Goal: Information Seeking & Learning: Find contact information

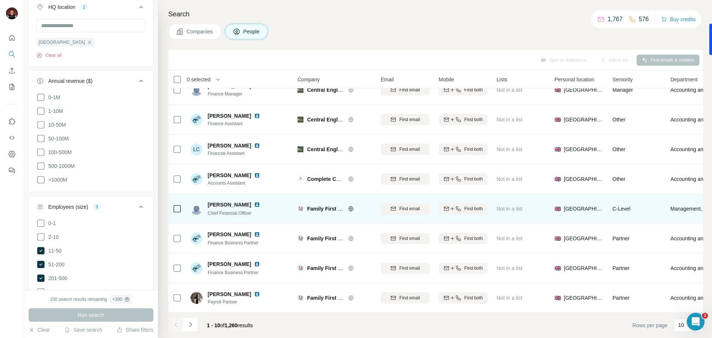
scroll to position [495, 0]
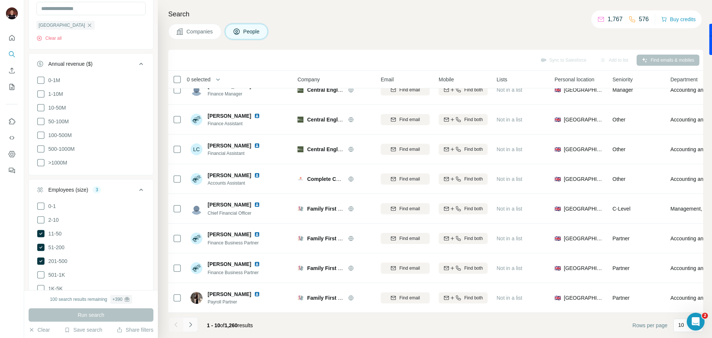
click at [190, 329] on button "Navigate to next page" at bounding box center [190, 324] width 15 height 15
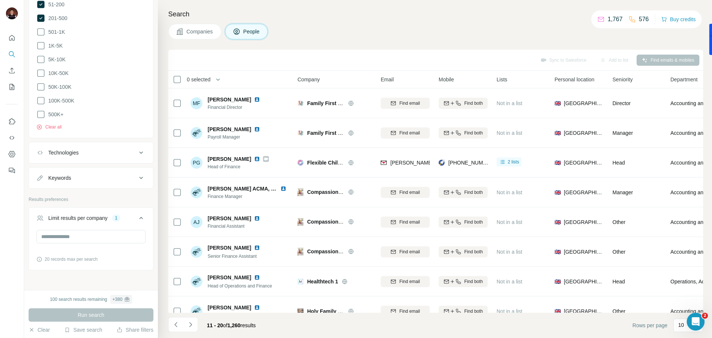
scroll to position [746, 0]
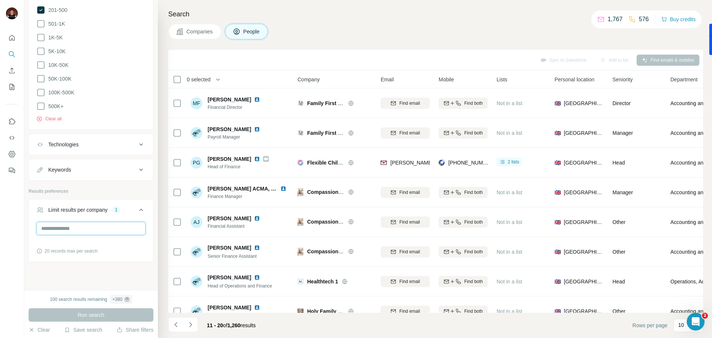
click at [56, 222] on input "*" at bounding box center [90, 228] width 109 height 13
type input "*"
click at [110, 314] on button "Run search" at bounding box center [91, 314] width 125 height 13
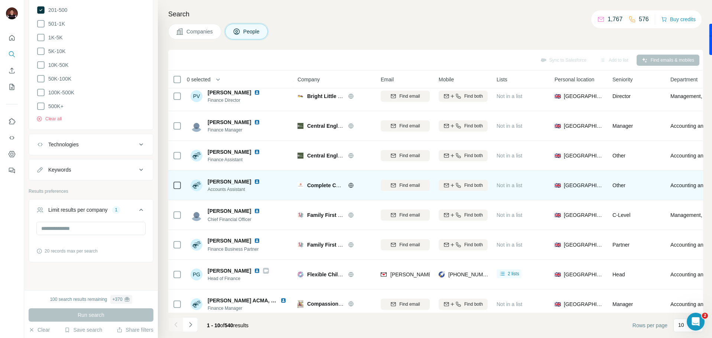
scroll to position [73, 0]
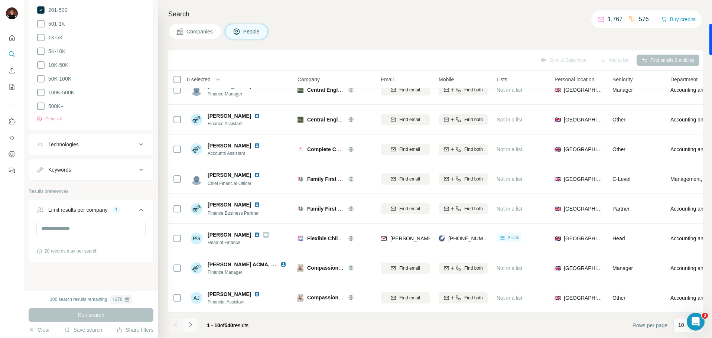
click at [191, 323] on icon "Navigate to next page" at bounding box center [190, 324] width 7 height 7
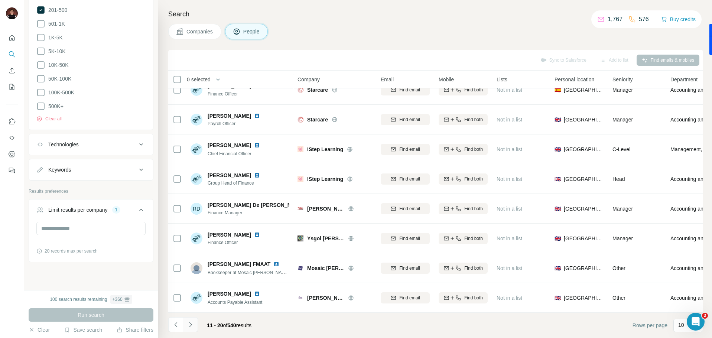
click at [193, 327] on icon "Navigate to next page" at bounding box center [190, 324] width 7 height 7
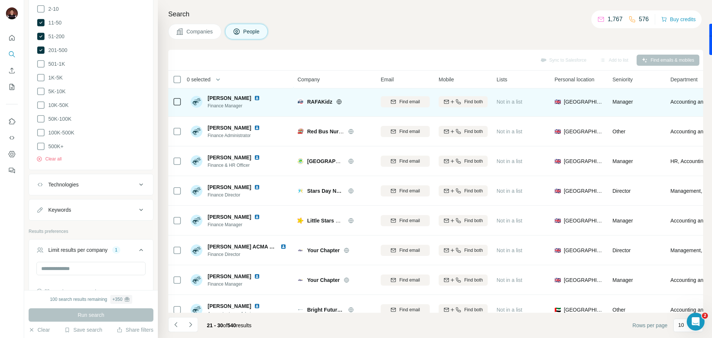
scroll to position [0, 0]
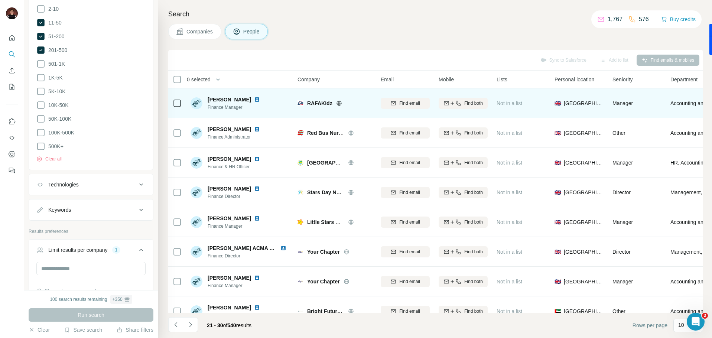
click at [254, 100] on img at bounding box center [257, 100] width 6 height 6
click at [322, 103] on span "RAFAKidz" at bounding box center [319, 103] width 25 height 7
copy span "RAFAKidz"
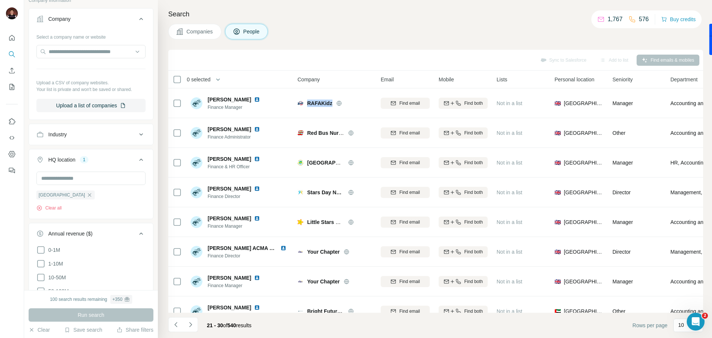
scroll to position [318, 0]
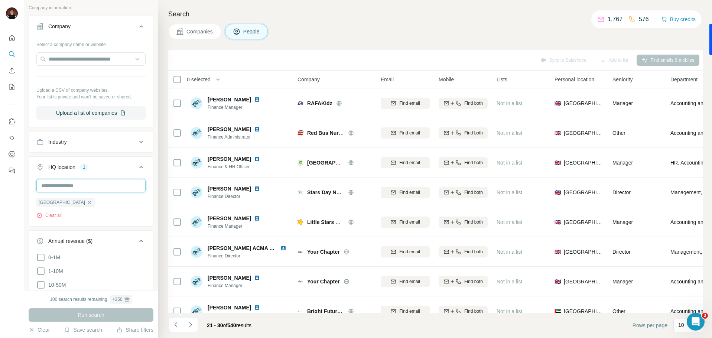
click at [75, 187] on input "text" at bounding box center [90, 185] width 109 height 13
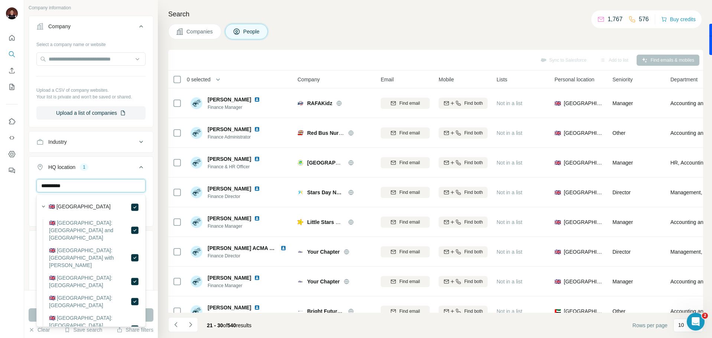
type input "**********"
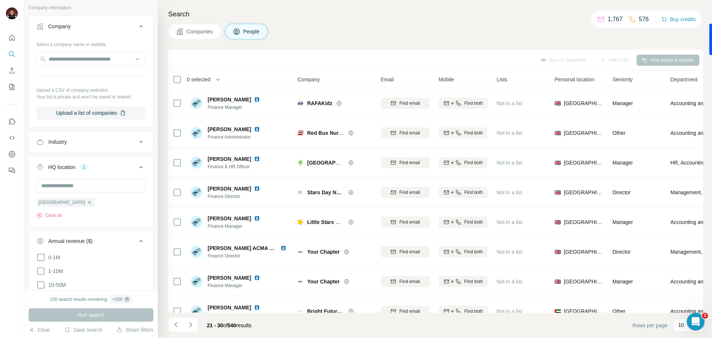
click at [29, 175] on button "HQ location 1" at bounding box center [91, 168] width 124 height 21
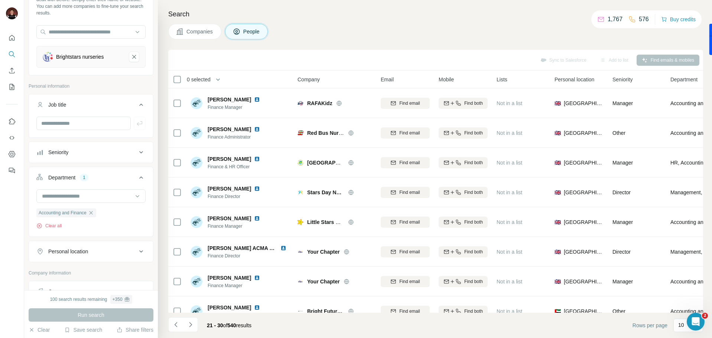
scroll to position [0, 0]
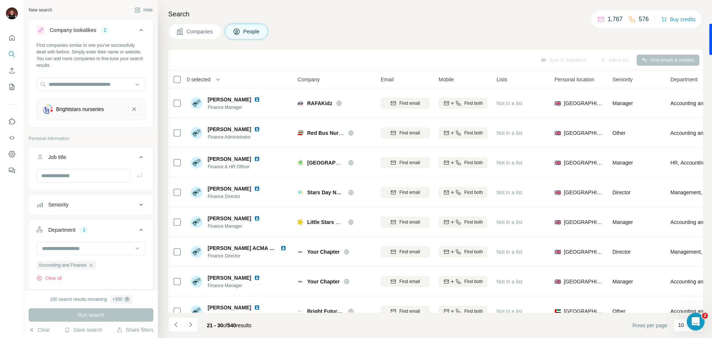
click at [95, 113] on div "Brightstars nurseries" at bounding box center [80, 109] width 48 height 7
click at [92, 108] on div "Brightstars nurseries" at bounding box center [80, 109] width 48 height 7
click at [104, 109] on div "Brightstars nurseries" at bounding box center [80, 109] width 48 height 7
drag, startPoint x: 108, startPoint y: 109, endPoint x: 89, endPoint y: 110, distance: 19.0
click at [88, 110] on div "Brightstars nurseries" at bounding box center [83, 109] width 80 height 10
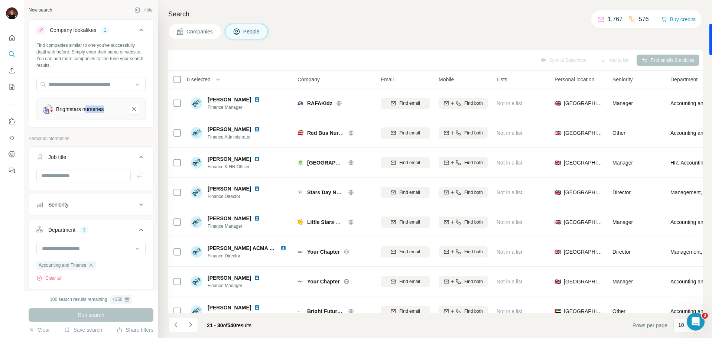
click at [95, 110] on div "Brightstars nurseries" at bounding box center [80, 109] width 48 height 7
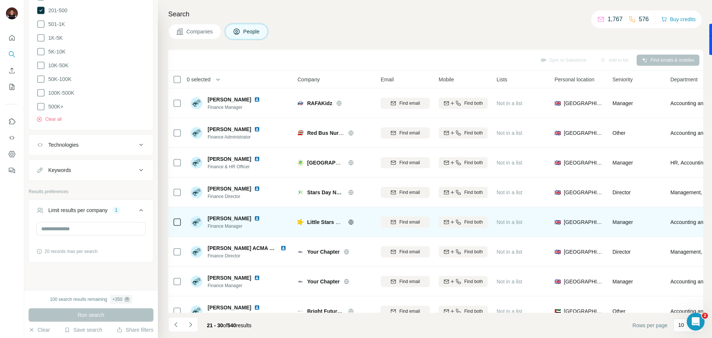
click at [315, 222] on span "Little Stars Day Nursery" at bounding box center [336, 222] width 59 height 6
copy div "Little Stars Day Nursery"
click at [254, 217] on img at bounding box center [257, 219] width 6 height 6
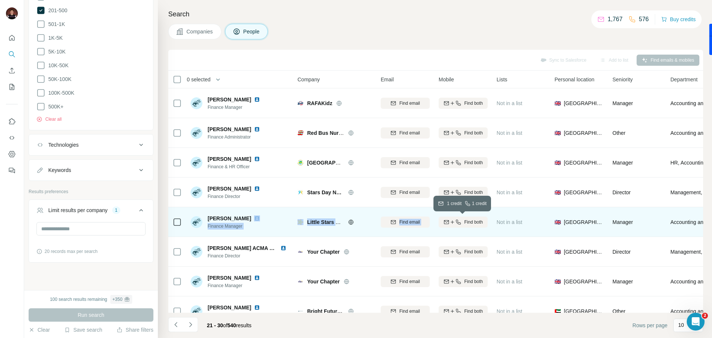
drag, startPoint x: 237, startPoint y: 218, endPoint x: 463, endPoint y: 223, distance: 226.3
click at [0, 0] on tr "[PERSON_NAME] Finance Manager Little Stars Day Nursery Find email Find both Not…" at bounding box center [0, 0] width 0 height 0
click at [466, 222] on span "Find both" at bounding box center [473, 222] width 19 height 7
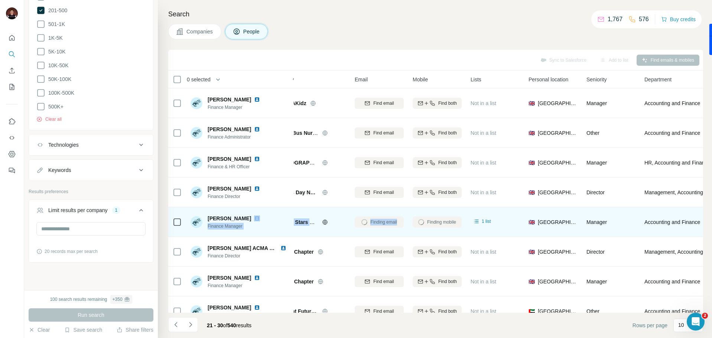
scroll to position [0, 26]
click at [345, 231] on div "Little Stars Day Nursery" at bounding box center [309, 222] width 74 height 20
click at [254, 217] on img at bounding box center [257, 219] width 6 height 6
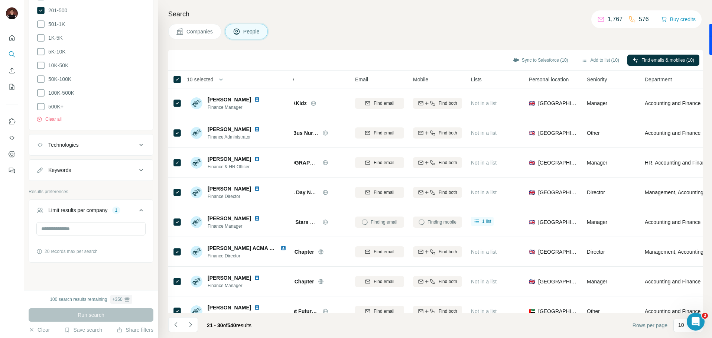
click at [194, 326] on button "Navigate to next page" at bounding box center [190, 324] width 15 height 15
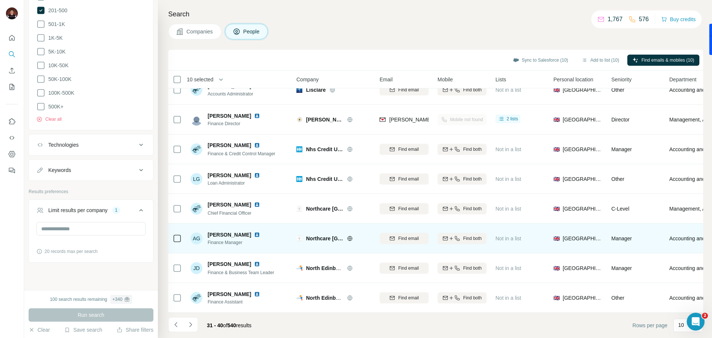
scroll to position [73, 1]
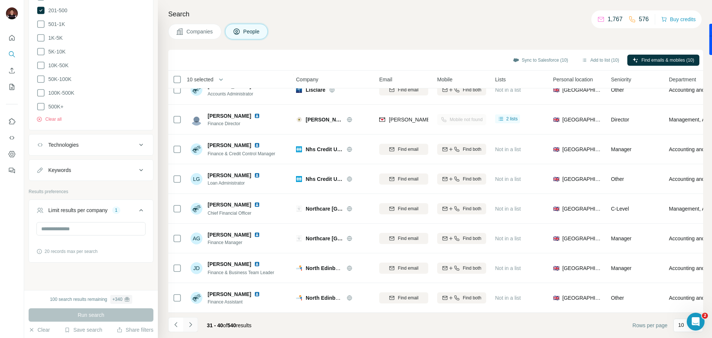
click at [190, 323] on icon "Navigate to next page" at bounding box center [190, 324] width 7 height 7
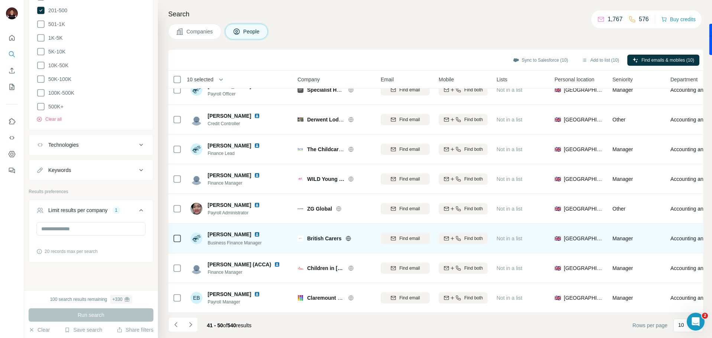
scroll to position [0, 0]
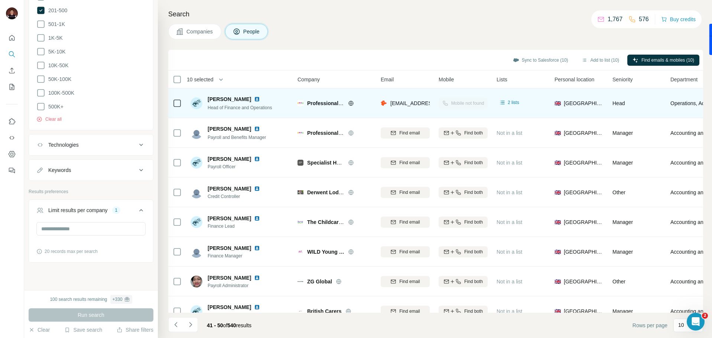
click at [260, 100] on img at bounding box center [257, 99] width 6 height 6
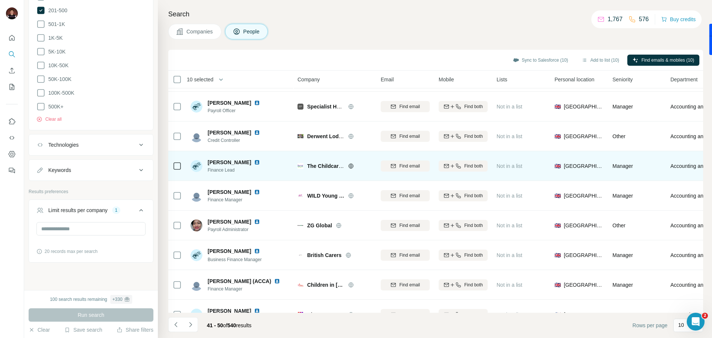
scroll to position [56, 0]
click at [334, 167] on span "The Childcare Academy" at bounding box center [336, 166] width 59 height 6
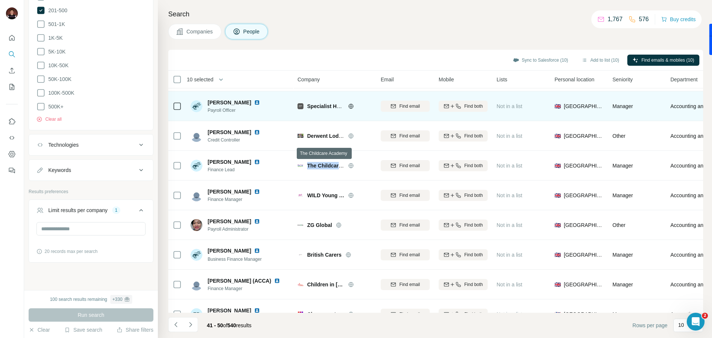
copy div "The Childcare Academy"
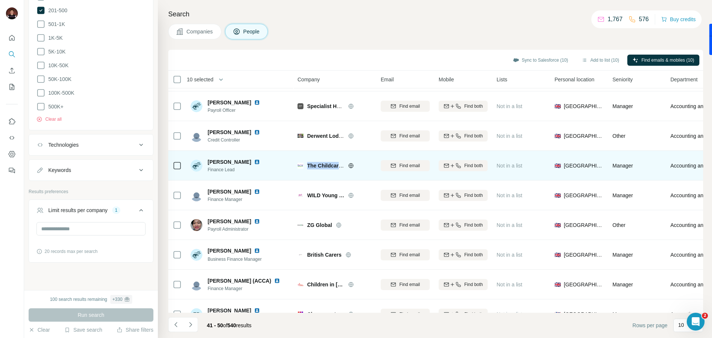
click at [254, 162] on img at bounding box center [257, 162] width 6 height 6
click at [328, 165] on span "The Childcare Academy" at bounding box center [336, 166] width 59 height 6
click at [329, 165] on span "The Childcare Academy" at bounding box center [336, 166] width 59 height 6
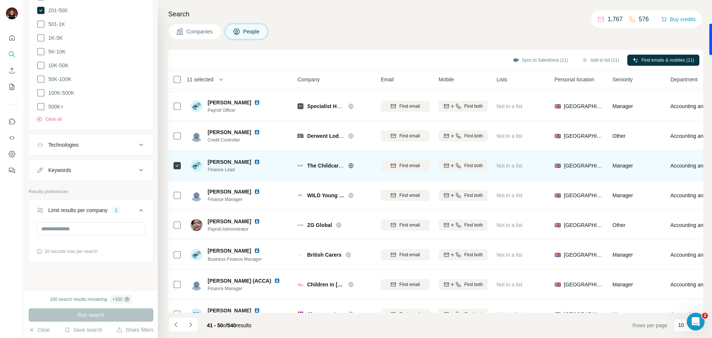
click at [338, 171] on div "The Childcare Academy" at bounding box center [335, 165] width 74 height 20
click at [333, 175] on div "The Childcare Academy" at bounding box center [335, 165] width 74 height 20
click at [314, 166] on span "The Childcare Academy" at bounding box center [336, 166] width 59 height 6
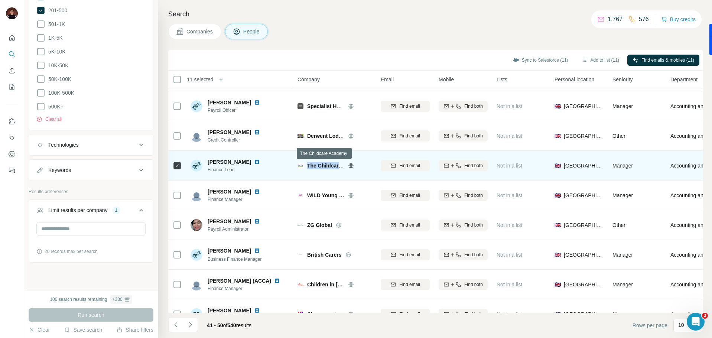
click at [314, 166] on span "The Childcare Academy" at bounding box center [336, 166] width 59 height 6
copy div "The Childcare Academy"
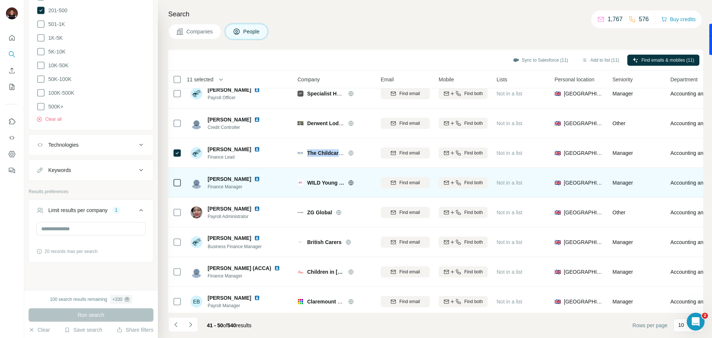
scroll to position [73, 0]
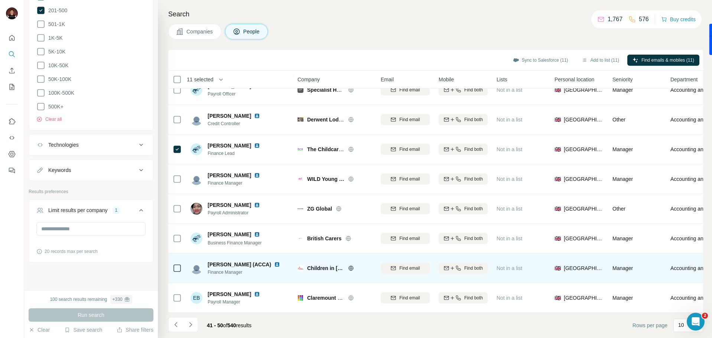
click at [312, 267] on span "Children in [GEOGRAPHIC_DATA]" at bounding box center [325, 268] width 37 height 7
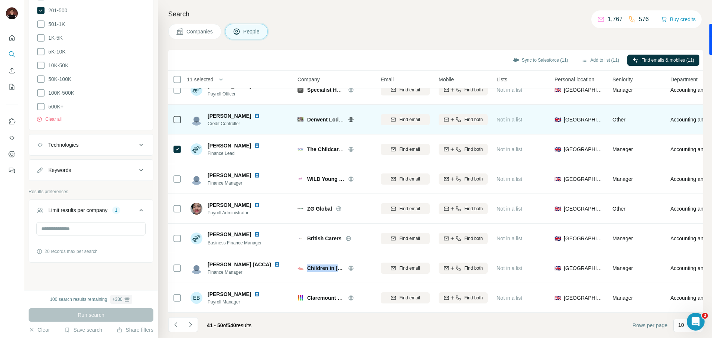
copy div "Children in [GEOGRAPHIC_DATA]"
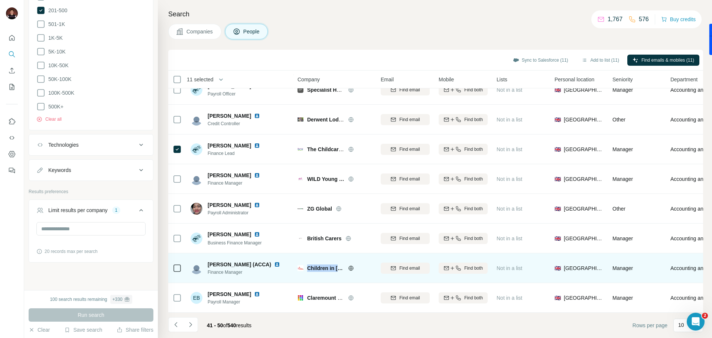
click at [280, 264] on img at bounding box center [277, 265] width 6 height 6
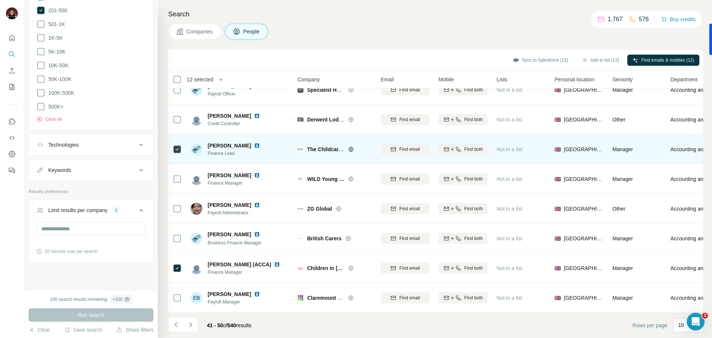
drag, startPoint x: 174, startPoint y: 153, endPoint x: 179, endPoint y: 160, distance: 8.6
click at [174, 153] on icon at bounding box center [177, 149] width 9 height 9
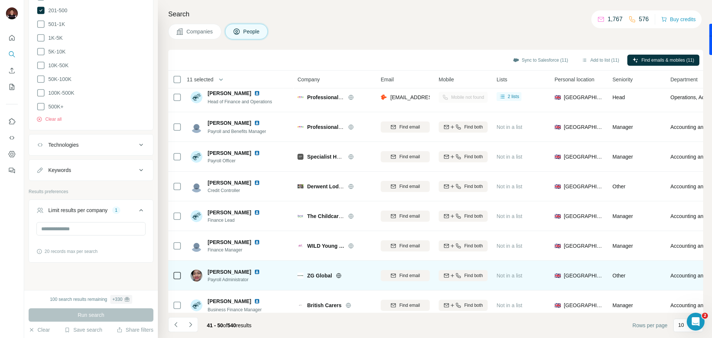
scroll to position [0, 0]
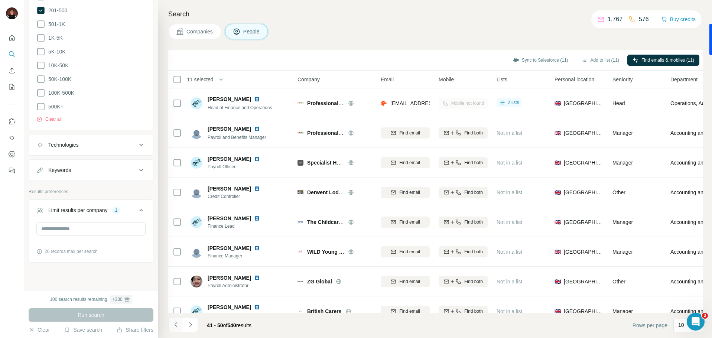
click at [173, 326] on icon "Navigate to previous page" at bounding box center [175, 324] width 7 height 7
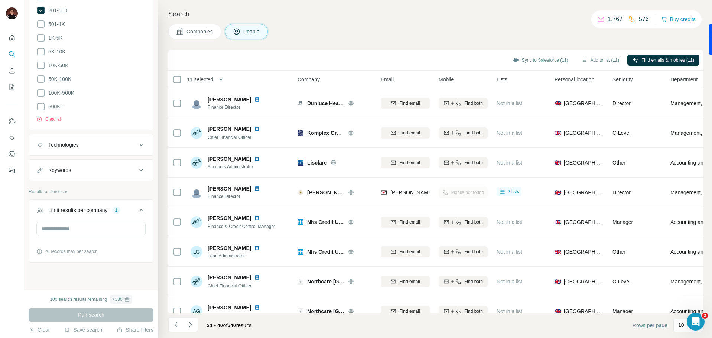
scroll to position [73, 0]
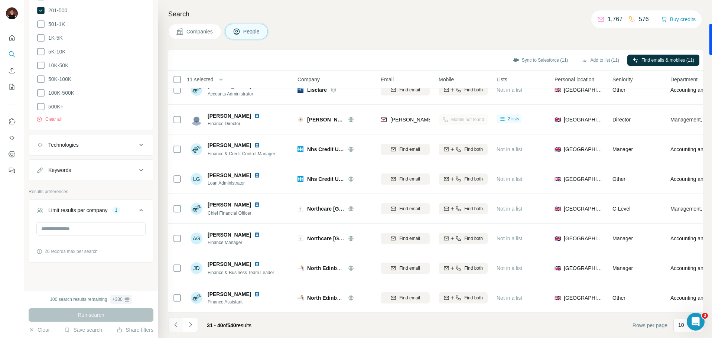
click at [174, 321] on icon "Navigate to previous page" at bounding box center [175, 324] width 7 height 7
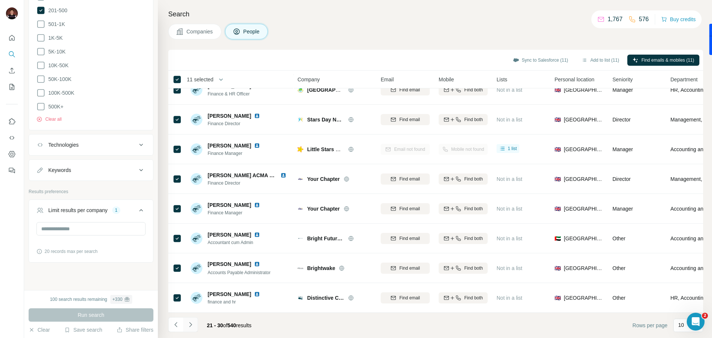
click at [197, 324] on button "Navigate to next page" at bounding box center [190, 324] width 15 height 15
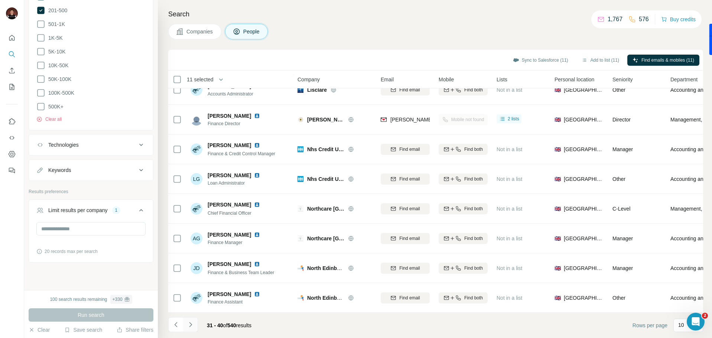
click at [195, 325] on button "Navigate to next page" at bounding box center [190, 324] width 15 height 15
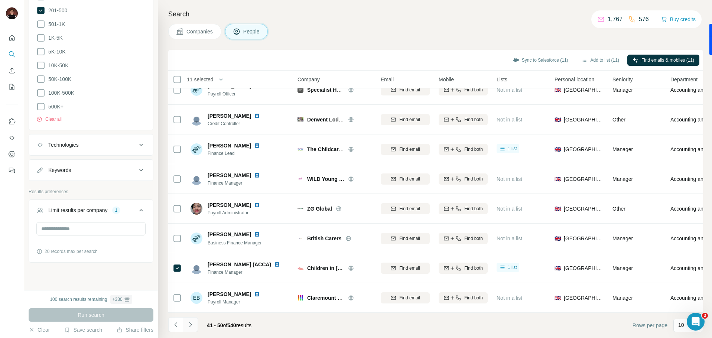
click at [195, 325] on button "Navigate to next page" at bounding box center [190, 324] width 15 height 15
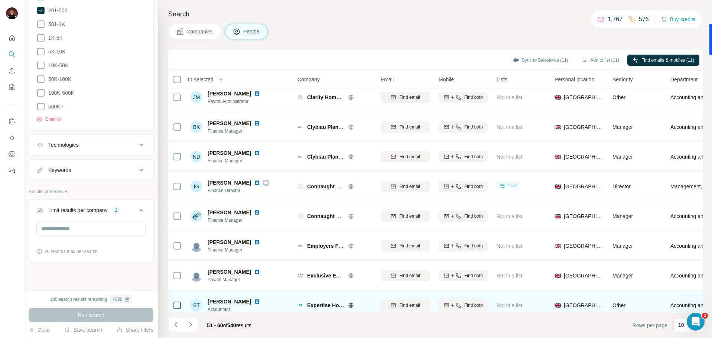
scroll to position [0, 0]
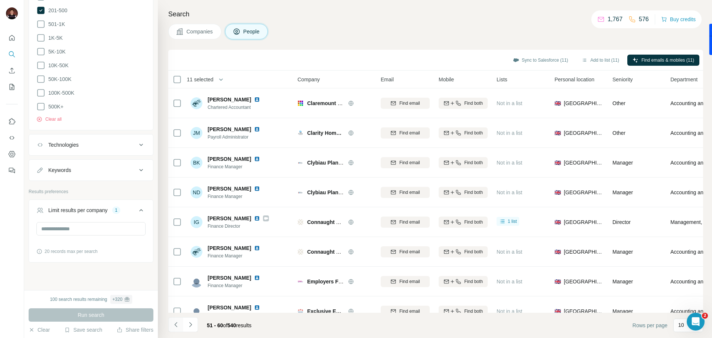
click at [178, 319] on button "Navigate to previous page" at bounding box center [175, 324] width 15 height 15
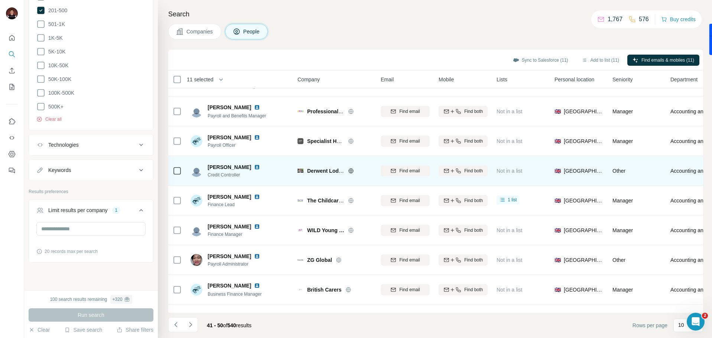
scroll to position [24, 0]
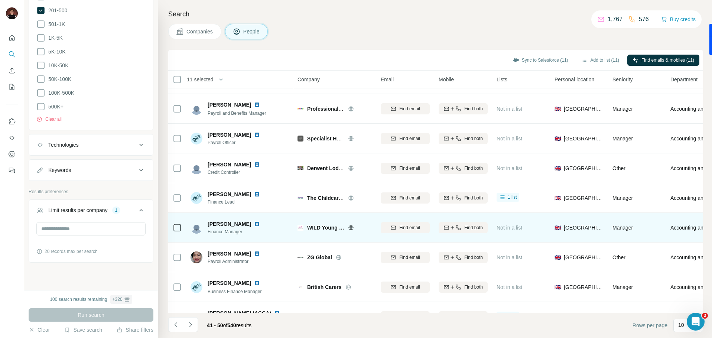
click at [319, 229] on span "WILD Young Parents" at bounding box center [325, 227] width 37 height 7
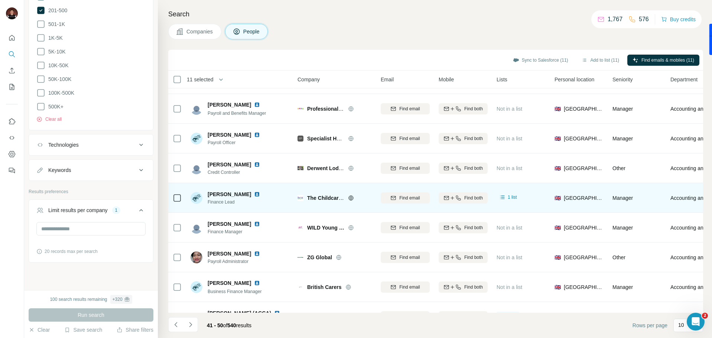
click at [314, 197] on span "The Childcare Academy" at bounding box center [336, 198] width 59 height 6
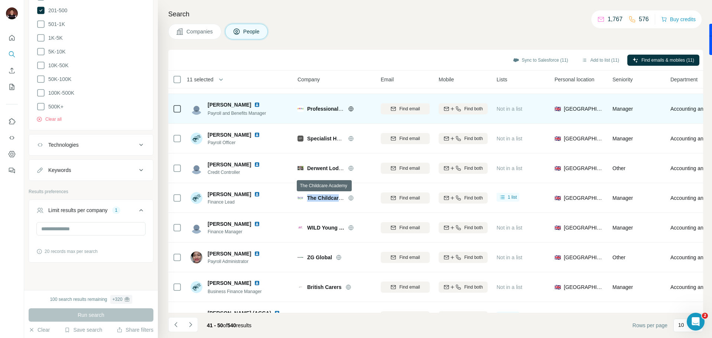
copy div "The Childcare Academy"
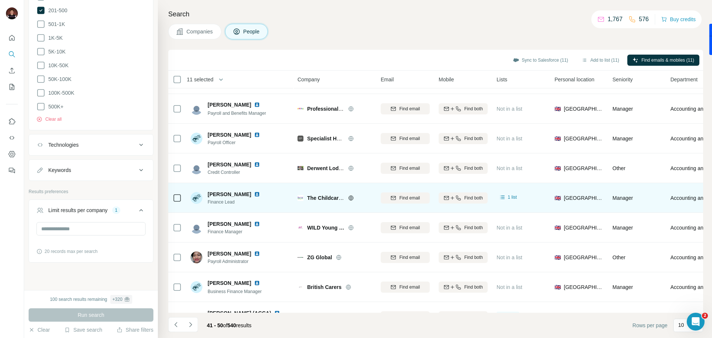
click at [265, 203] on div "[PERSON_NAME] Finance Lead" at bounding box center [240, 198] width 99 height 20
click at [319, 199] on span "The Childcare Academy" at bounding box center [336, 198] width 59 height 6
click at [254, 196] on img at bounding box center [257, 194] width 6 height 6
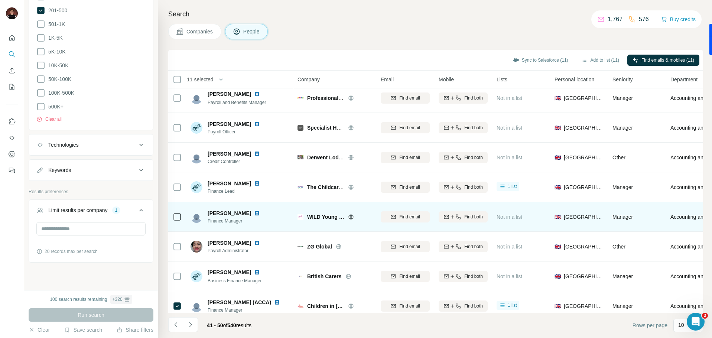
scroll to position [38, 0]
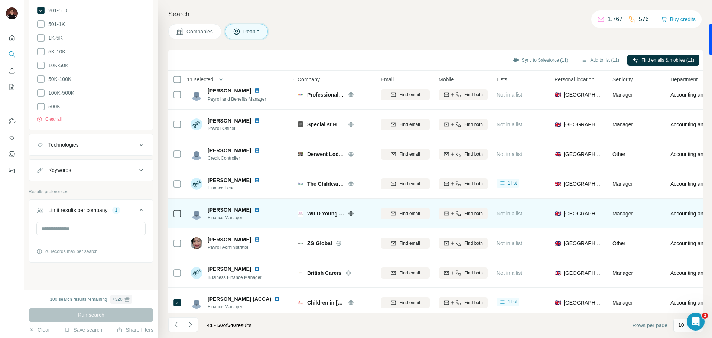
click at [327, 215] on span "WILD Young Parents" at bounding box center [325, 213] width 37 height 7
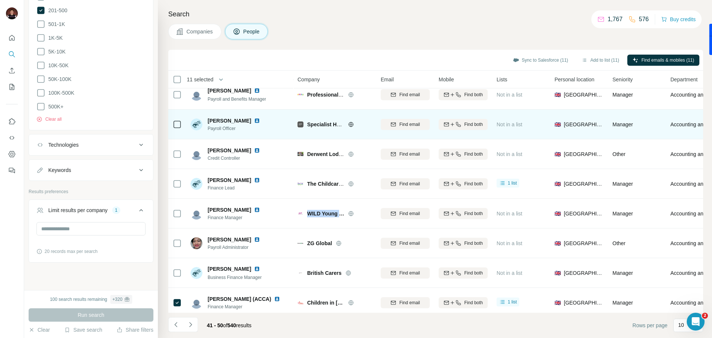
copy div "WILD Young Parents"
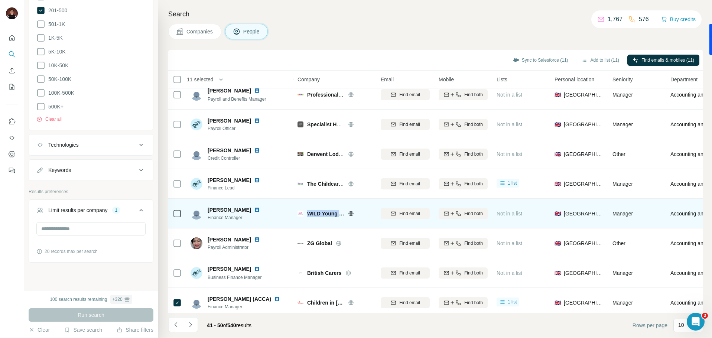
click at [255, 211] on img at bounding box center [257, 210] width 6 height 6
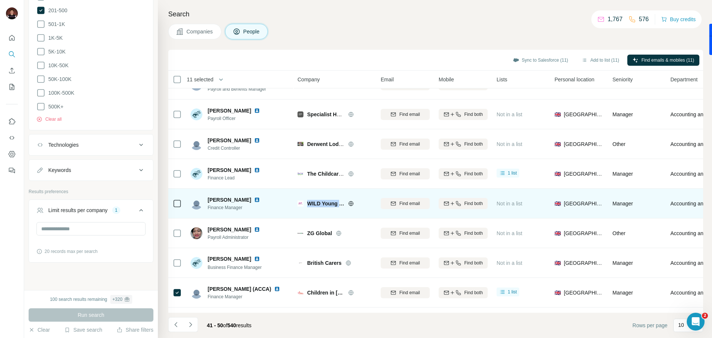
scroll to position [53, 0]
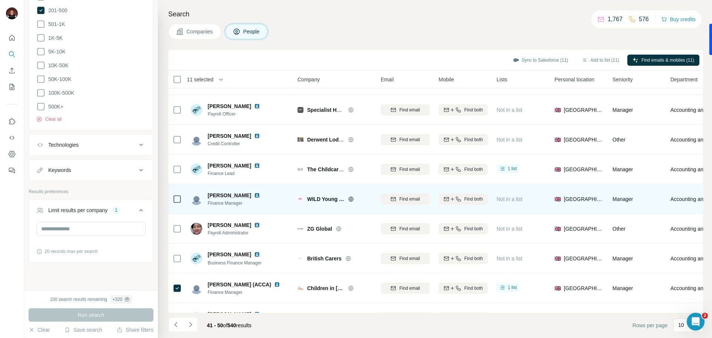
click at [273, 212] on td "[PERSON_NAME] Finance Manager" at bounding box center [240, 199] width 108 height 30
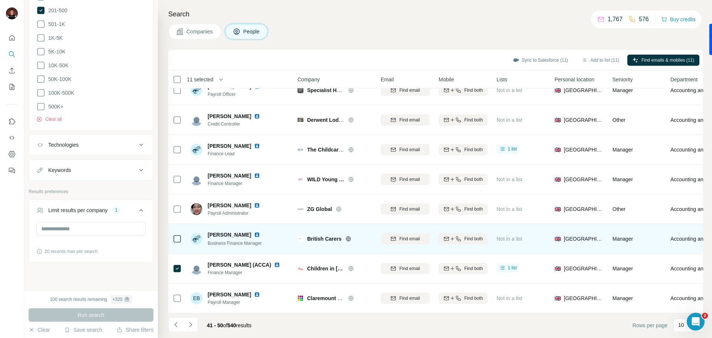
scroll to position [73, 0]
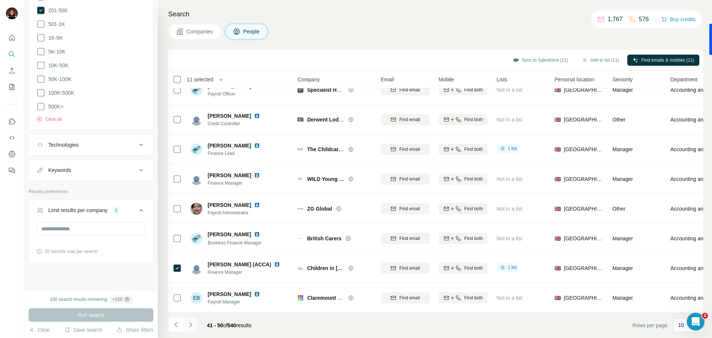
click at [191, 325] on icon "Navigate to next page" at bounding box center [190, 324] width 3 height 5
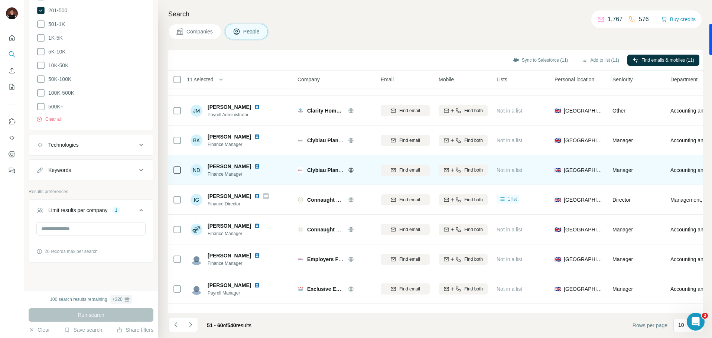
scroll to position [0, 0]
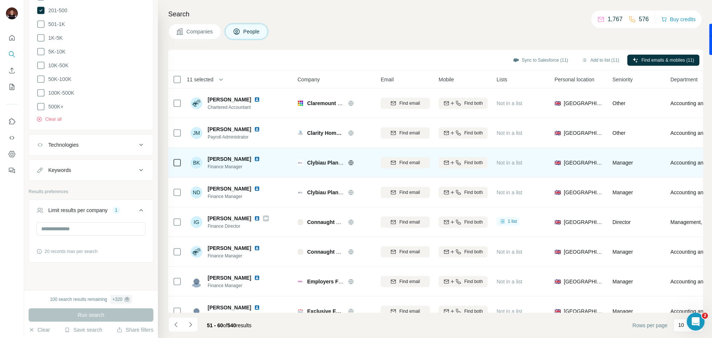
click at [315, 162] on span "Clybiau Plant Cymru Kids' Clubs" at bounding box center [347, 163] width 81 height 6
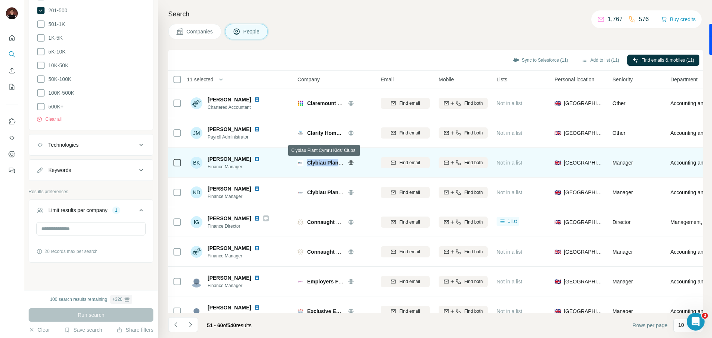
copy div "Clybiau Plant Cymru Kids' Clubs"
click at [254, 159] on img at bounding box center [257, 159] width 6 height 6
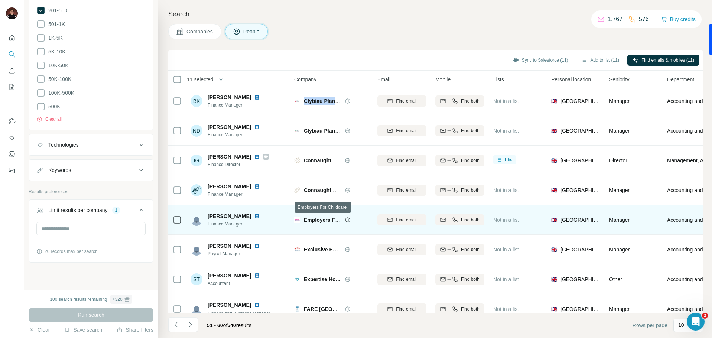
scroll to position [59, 3]
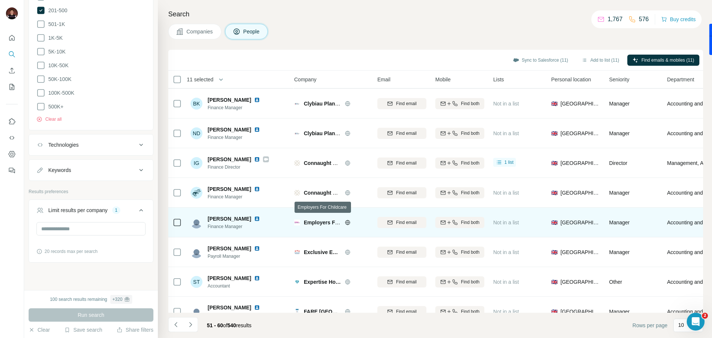
click at [321, 221] on span "Employers For Childcare" at bounding box center [335, 223] width 62 height 6
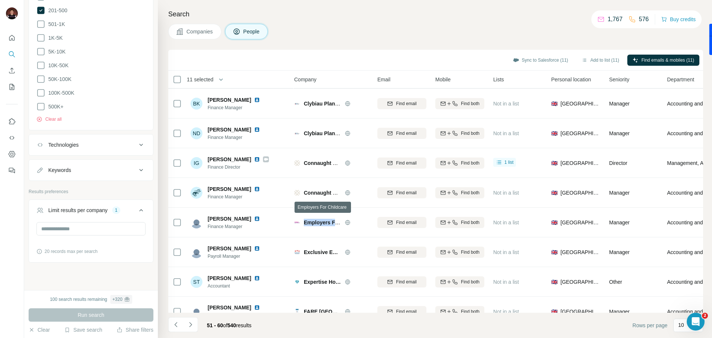
copy div "Employers For Childcare"
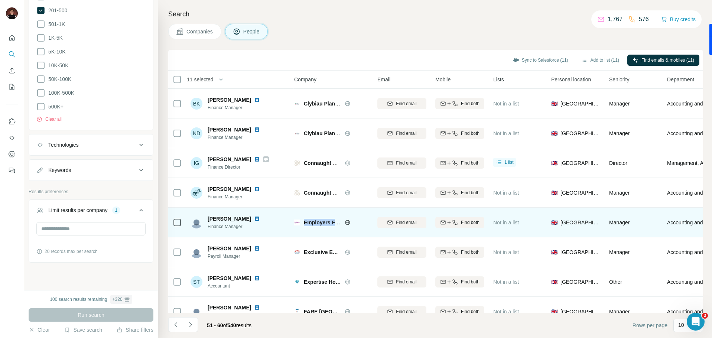
click at [254, 219] on img at bounding box center [257, 219] width 6 height 6
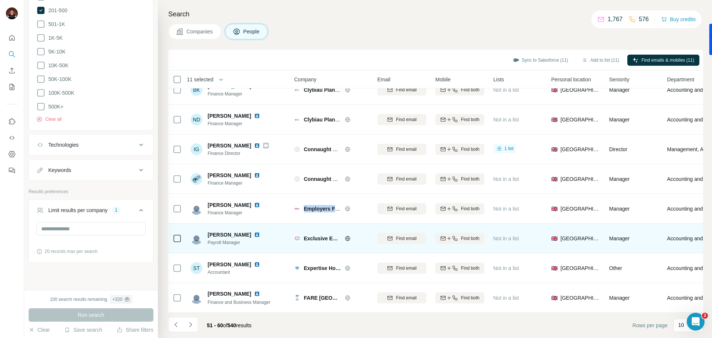
scroll to position [73, 5]
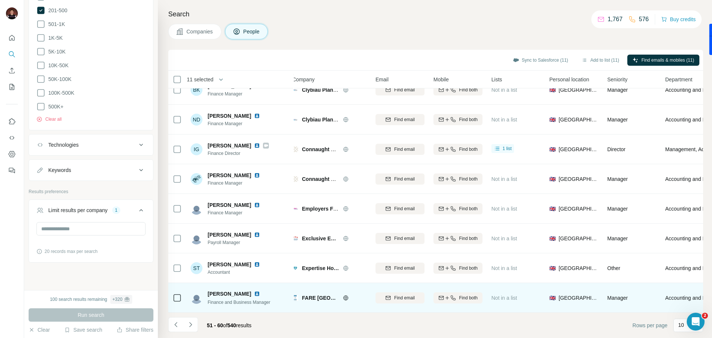
click at [312, 297] on span "FARE [GEOGRAPHIC_DATA]" at bounding box center [320, 297] width 37 height 7
click at [313, 296] on span "FARE [GEOGRAPHIC_DATA]" at bounding box center [320, 297] width 37 height 7
click at [312, 298] on span "FARE [GEOGRAPHIC_DATA]" at bounding box center [320, 297] width 37 height 7
click at [313, 298] on span "FARE [GEOGRAPHIC_DATA]" at bounding box center [320, 297] width 37 height 7
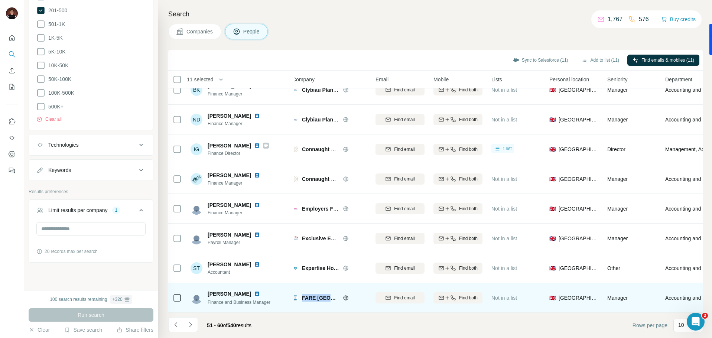
click at [313, 298] on span "FARE [GEOGRAPHIC_DATA]" at bounding box center [320, 297] width 37 height 7
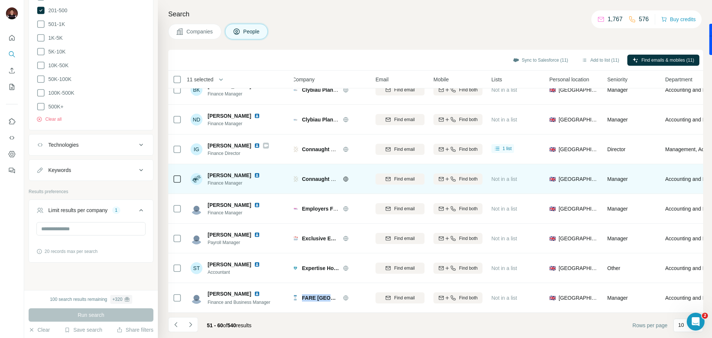
copy div "FARE [GEOGRAPHIC_DATA]"
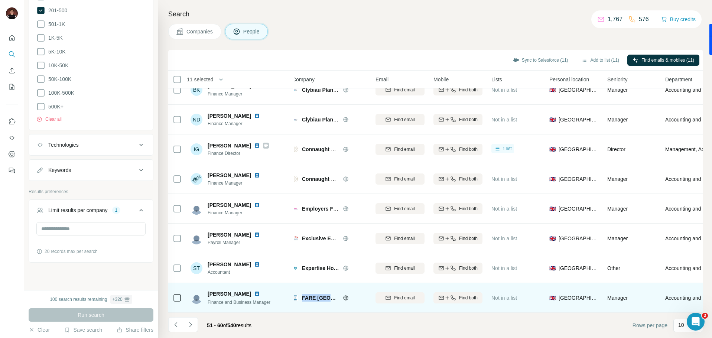
click at [254, 294] on img at bounding box center [257, 294] width 6 height 6
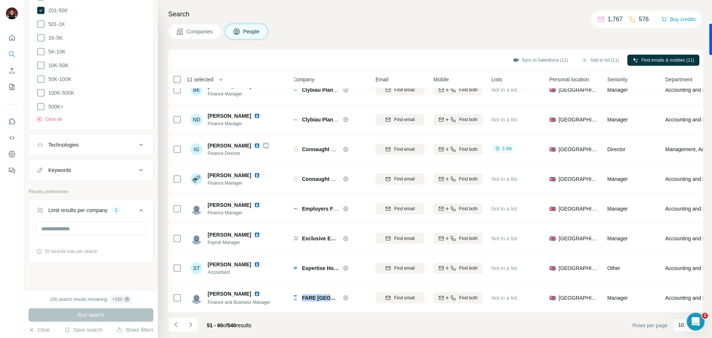
click at [193, 322] on icon "Navigate to next page" at bounding box center [190, 324] width 7 height 7
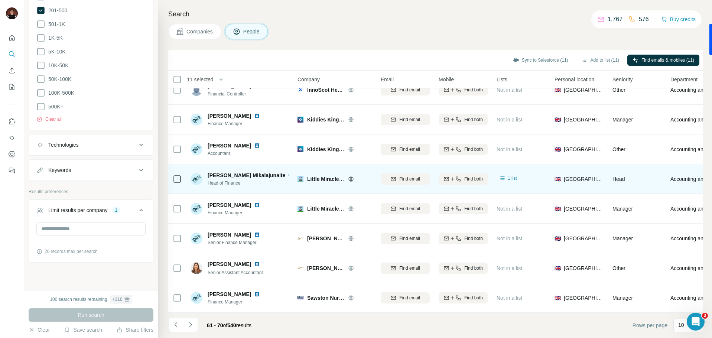
scroll to position [0, 0]
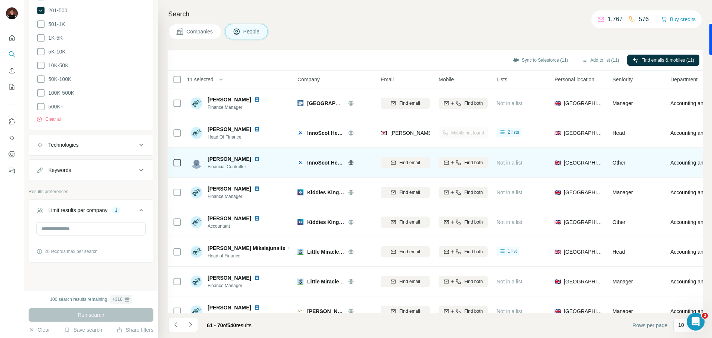
click at [323, 163] on span "InnoScot Health" at bounding box center [325, 162] width 37 height 7
drag, startPoint x: 231, startPoint y: 158, endPoint x: 235, endPoint y: 156, distance: 4.7
click at [467, 162] on span "Find both" at bounding box center [473, 162] width 19 height 7
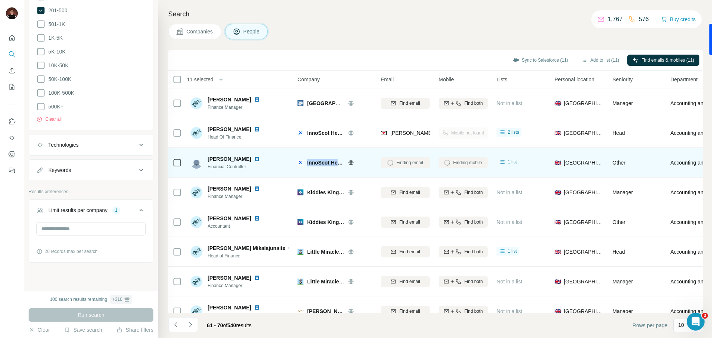
click at [254, 159] on img at bounding box center [257, 159] width 6 height 6
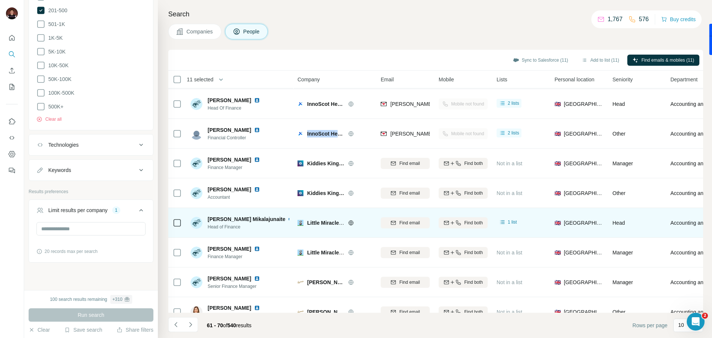
scroll to position [36, 0]
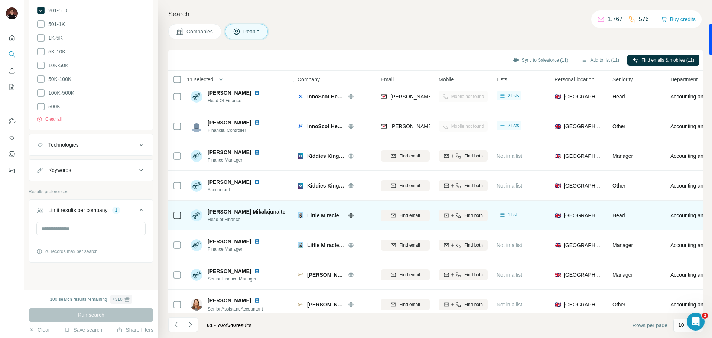
click at [313, 217] on span "Little Miracles Charity" at bounding box center [334, 216] width 54 height 6
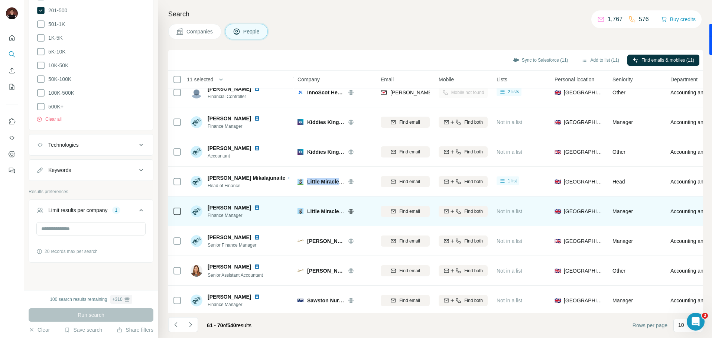
scroll to position [69, 0]
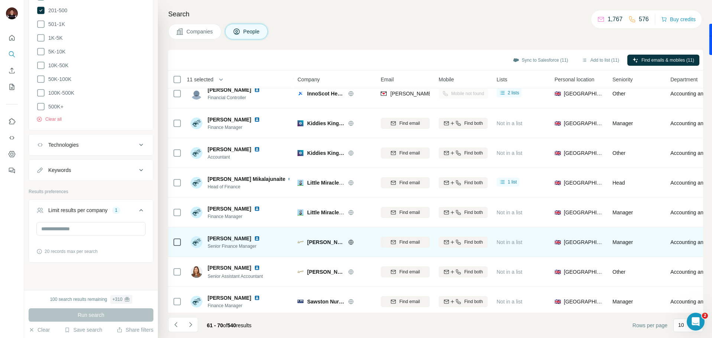
click at [333, 243] on span "[PERSON_NAME] Jewellers" at bounding box center [325, 242] width 37 height 7
click at [322, 250] on div "[PERSON_NAME] Jewellers" at bounding box center [335, 242] width 74 height 20
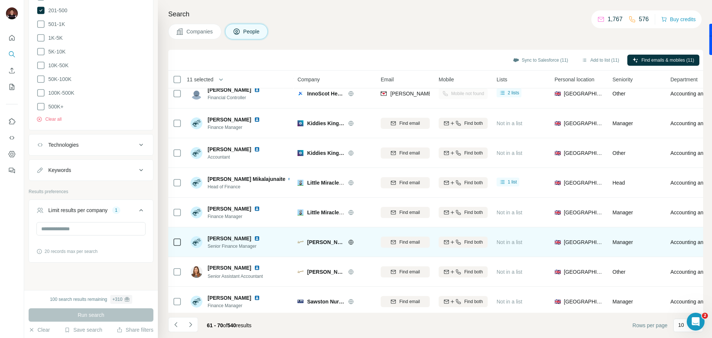
click at [321, 240] on span "[PERSON_NAME] Jewellers" at bounding box center [325, 242] width 37 height 7
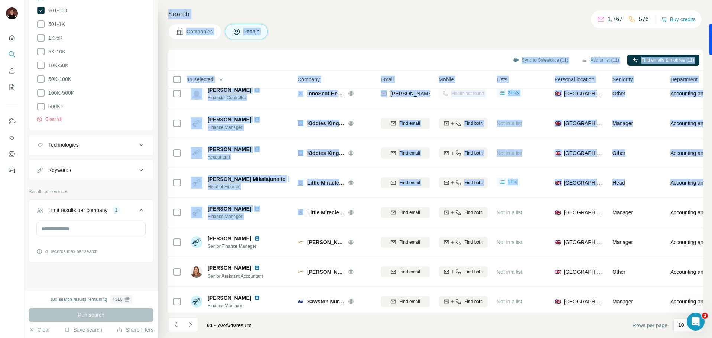
drag, startPoint x: 280, startPoint y: 18, endPoint x: 278, endPoint y: -42, distance: 59.5
click at [278, 0] on html "New search Hide Company lookalikes 1 Find companies similar to one you've succe…" at bounding box center [356, 169] width 712 height 338
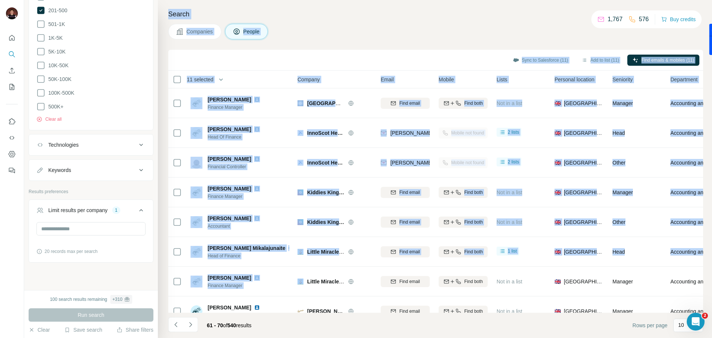
click at [331, 48] on div "Search Companies People Sync to Salesforce (11) Add to list (11) Find emails & …" at bounding box center [435, 169] width 554 height 338
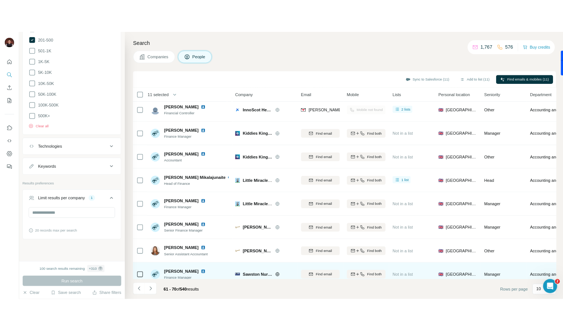
scroll to position [61, 0]
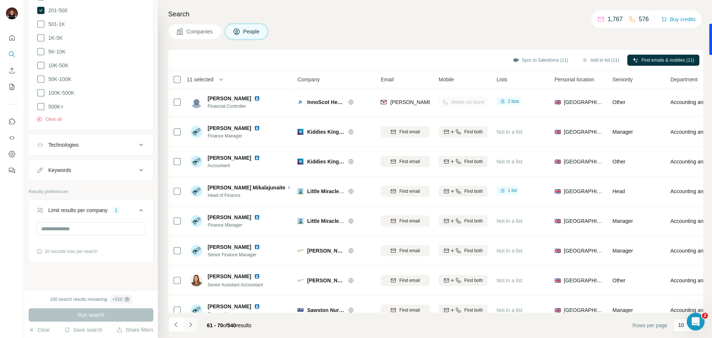
click at [191, 324] on icon "Navigate to next page" at bounding box center [190, 324] width 3 height 5
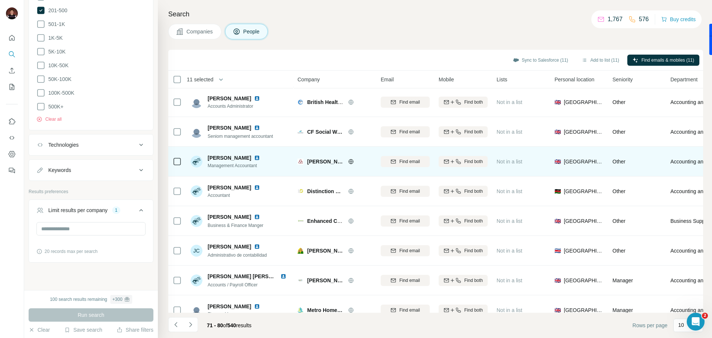
click at [325, 162] on span "[PERSON_NAME] Trust Ardwick" at bounding box center [325, 161] width 37 height 7
click at [254, 158] on img at bounding box center [257, 158] width 6 height 6
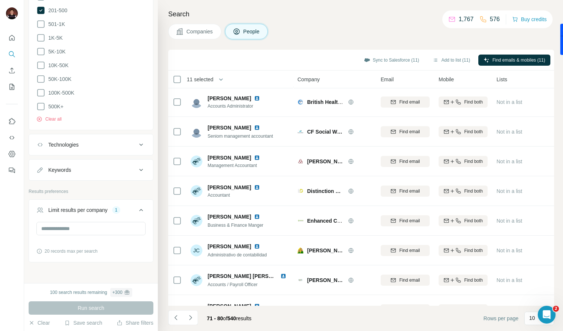
click at [307, 42] on div "Search Companies People Sync to Salesforce (11) Add to list (11) Find emails & …" at bounding box center [360, 165] width 405 height 331
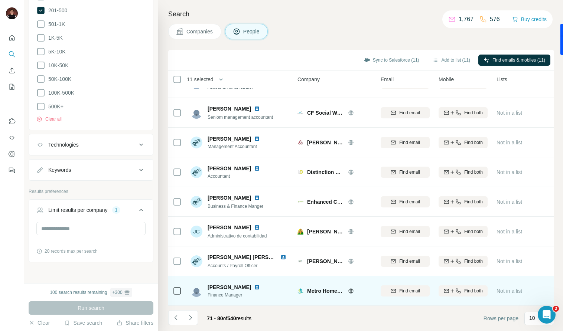
scroll to position [80, 1]
click at [315, 291] on span "Metro Homecare" at bounding box center [325, 291] width 37 height 7
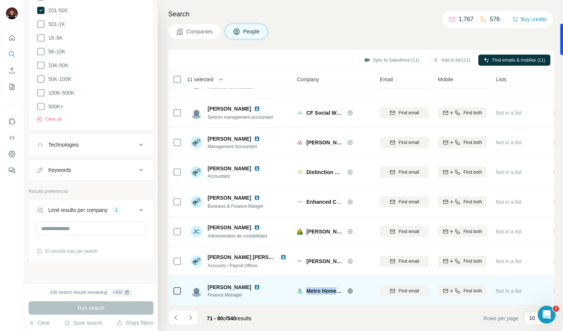
click at [254, 288] on img at bounding box center [257, 288] width 6 height 6
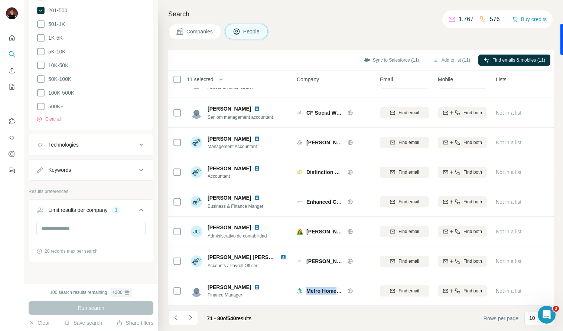
drag, startPoint x: 190, startPoint y: 320, endPoint x: 304, endPoint y: 323, distance: 114.5
click at [317, 330] on footer "71 - 80 of 540 results Rows per page 10" at bounding box center [361, 318] width 386 height 25
click at [194, 318] on icon "Navigate to next page" at bounding box center [190, 317] width 7 height 7
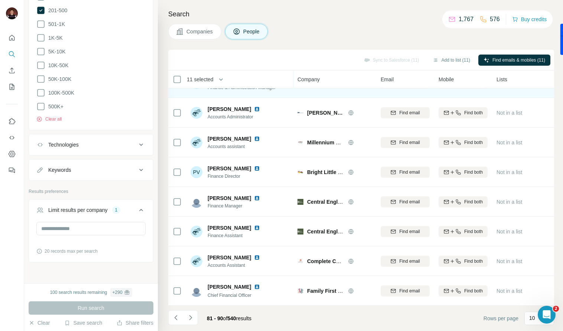
scroll to position [0, 0]
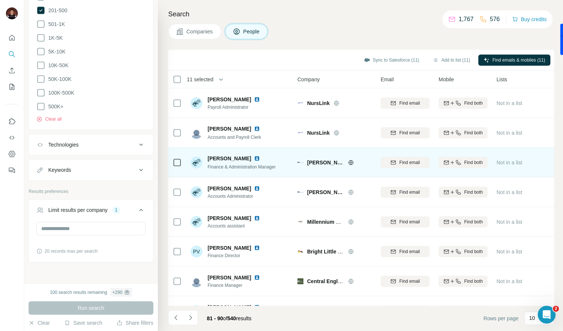
click at [312, 164] on span "[PERSON_NAME]" at bounding box center [325, 162] width 37 height 7
click at [256, 159] on img at bounding box center [257, 159] width 6 height 6
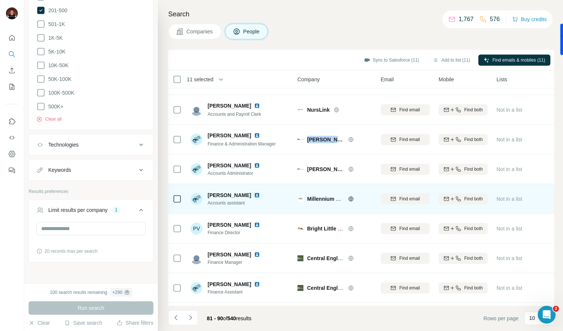
scroll to position [26, 0]
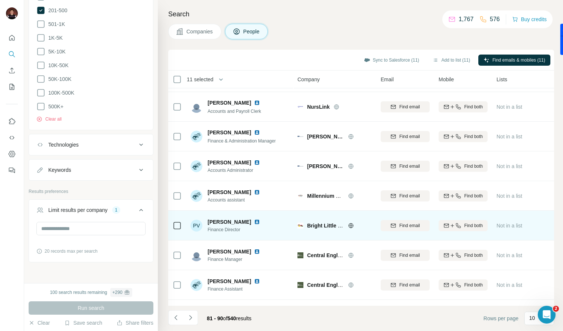
click at [322, 228] on span "Bright Little Stars Nursery" at bounding box center [339, 226] width 65 height 6
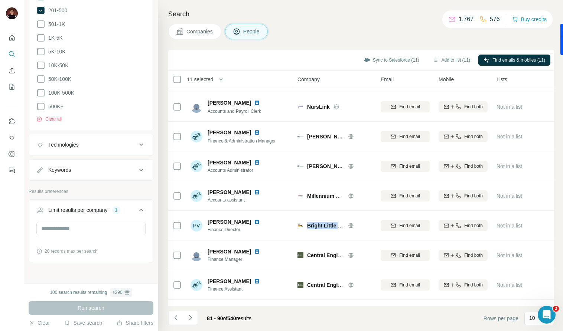
click at [192, 315] on icon "Navigate to next page" at bounding box center [190, 317] width 7 height 7
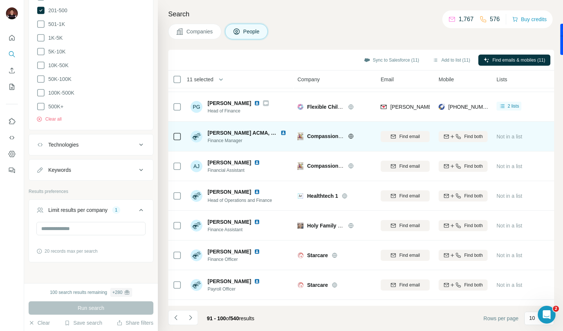
scroll to position [0, 0]
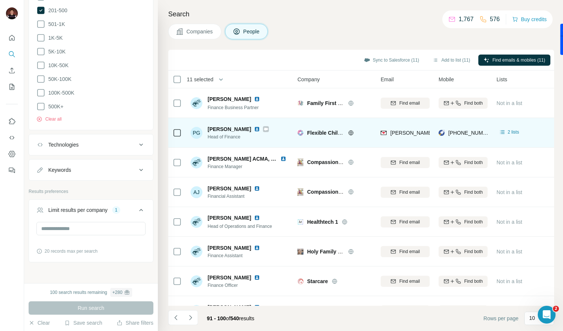
click at [264, 130] on icon at bounding box center [266, 129] width 4 height 6
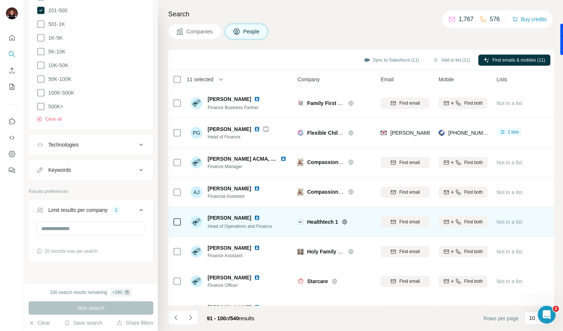
click at [321, 222] on span "Healthtech 1" at bounding box center [322, 221] width 31 height 7
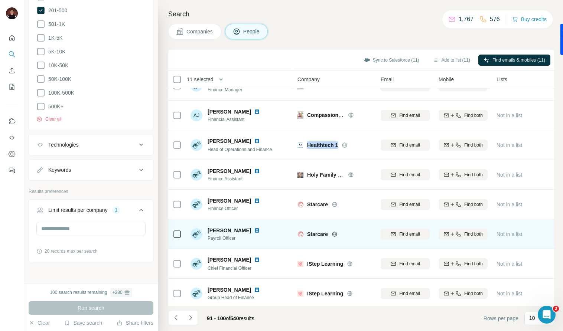
scroll to position [80, 0]
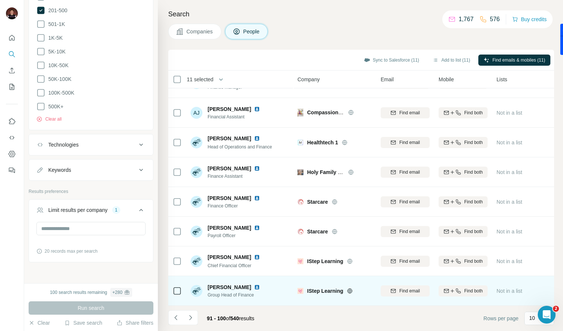
click at [319, 291] on span "IStep Learning" at bounding box center [325, 291] width 36 height 7
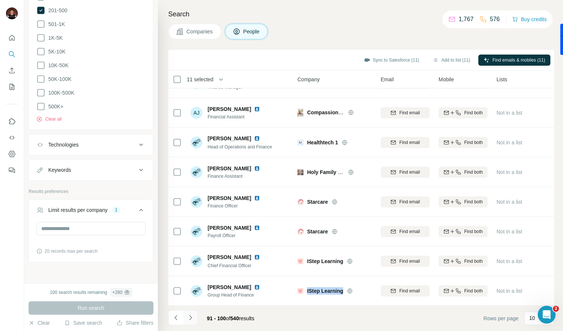
click at [194, 320] on icon "Navigate to next page" at bounding box center [190, 317] width 7 height 7
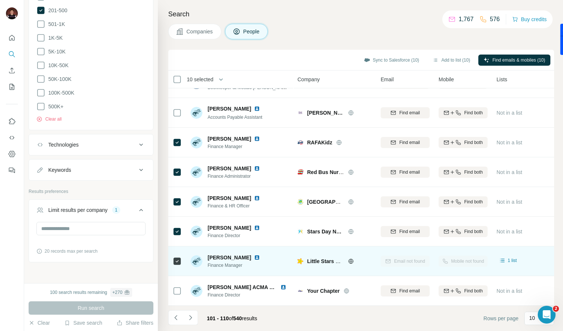
click at [176, 268] on div at bounding box center [177, 261] width 9 height 20
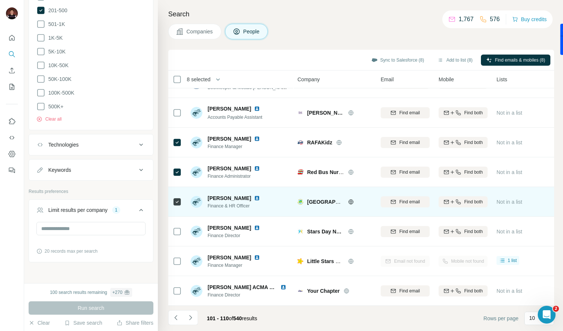
click at [175, 196] on div at bounding box center [177, 202] width 9 height 20
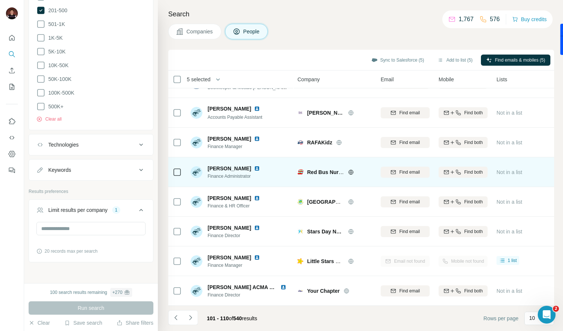
click at [254, 169] on img at bounding box center [257, 169] width 6 height 6
click at [327, 173] on span "Red Bus Nursery AND Pre-School" at bounding box center [349, 172] width 84 height 6
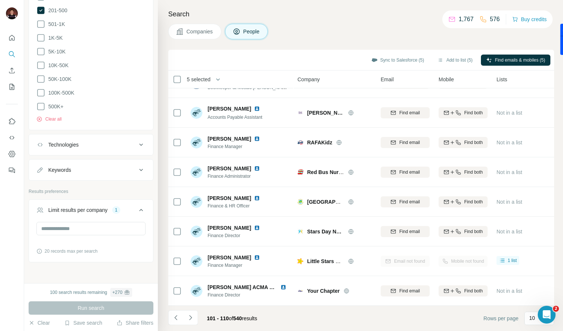
click at [286, 29] on div "Companies People" at bounding box center [361, 32] width 386 height 16
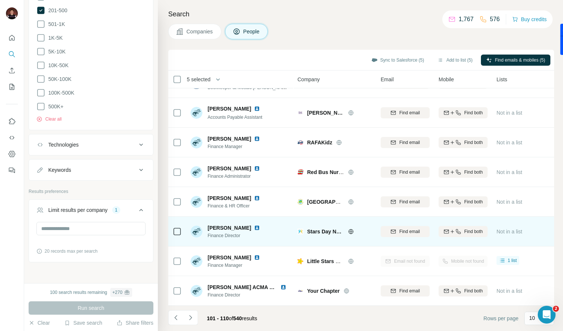
click at [324, 234] on span "Stars Day Nurseries" at bounding box center [325, 231] width 37 height 7
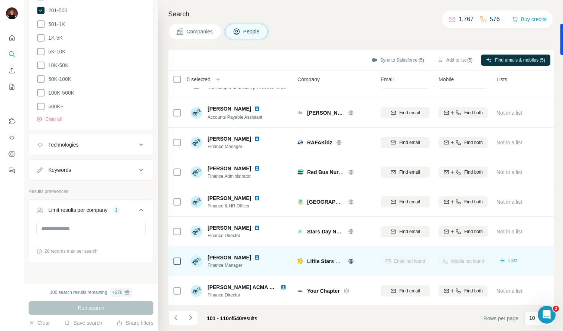
click at [324, 262] on span "Little Stars Day Nursery" at bounding box center [336, 262] width 59 height 6
click at [323, 263] on span "Little Stars Day Nursery" at bounding box center [336, 262] width 59 height 6
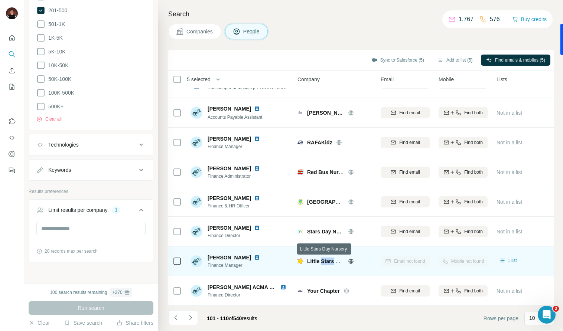
click at [323, 263] on span "Little Stars Day Nursery" at bounding box center [336, 262] width 59 height 6
click at [254, 257] on img at bounding box center [257, 258] width 6 height 6
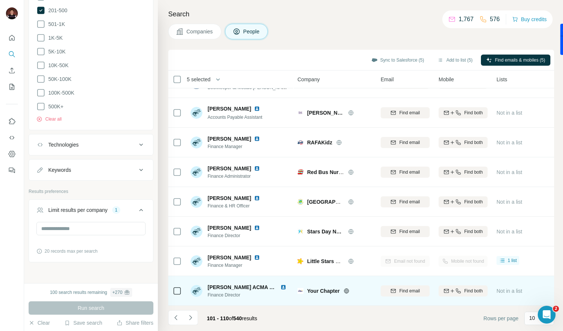
click at [321, 291] on span "Your Chapter" at bounding box center [323, 291] width 33 height 7
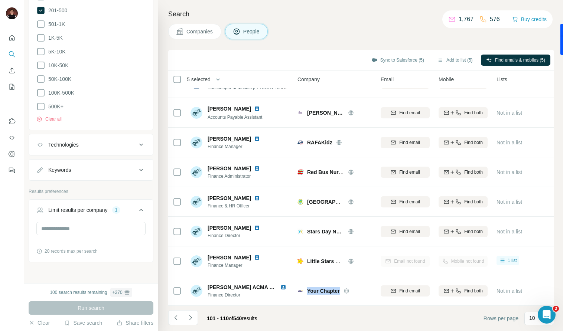
click at [187, 321] on icon "Navigate to next page" at bounding box center [190, 317] width 7 height 7
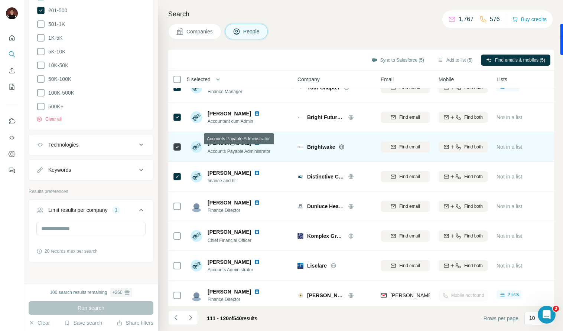
scroll to position [0, 0]
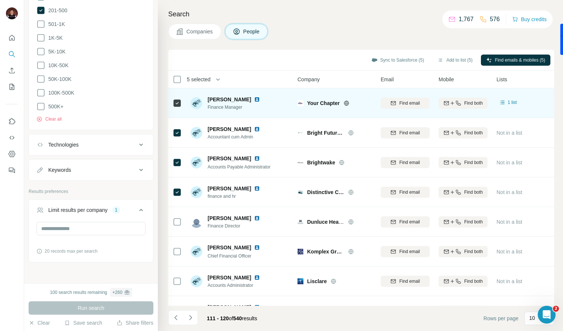
click at [173, 101] on icon at bounding box center [177, 103] width 9 height 9
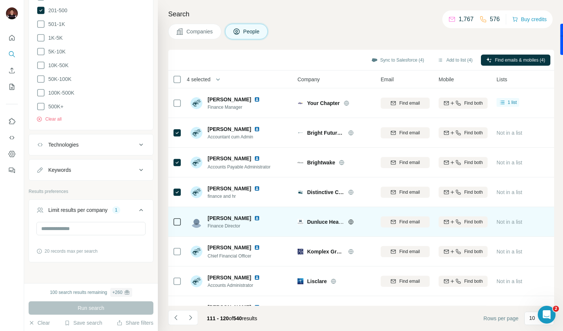
click at [332, 223] on span "Dunluce Healthcare Group" at bounding box center [340, 222] width 66 height 6
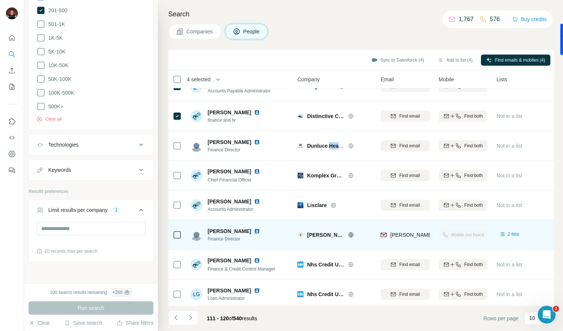
scroll to position [80, 0]
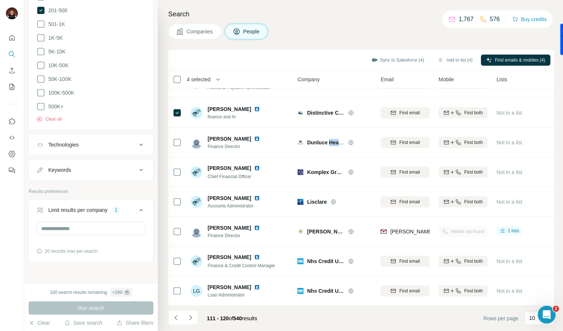
click at [188, 323] on button "Navigate to next page" at bounding box center [190, 318] width 15 height 15
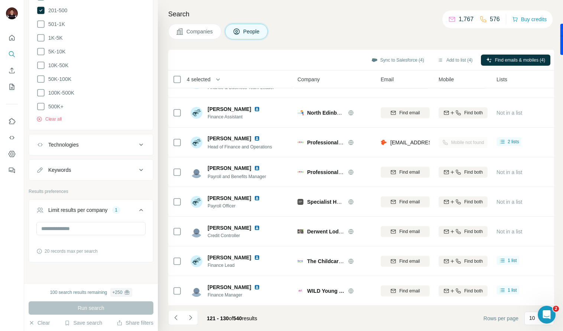
click at [192, 318] on icon "Navigate to next page" at bounding box center [190, 317] width 7 height 7
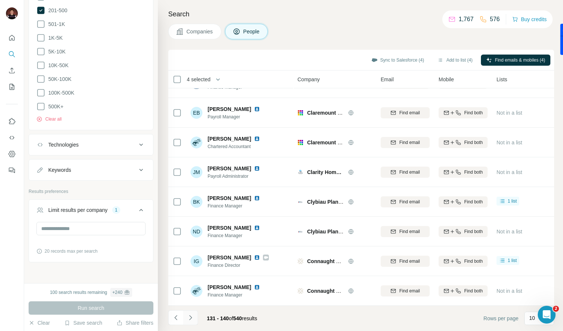
click at [189, 320] on icon "Navigate to next page" at bounding box center [190, 317] width 3 height 5
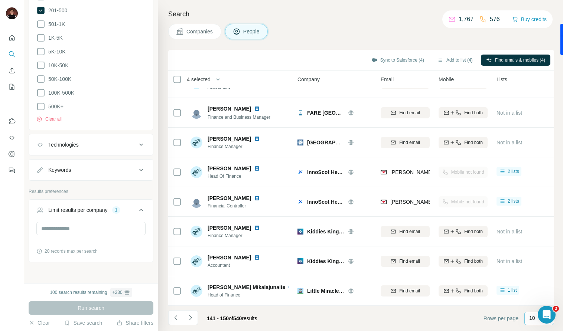
click at [529, 317] on p "10" at bounding box center [532, 318] width 6 height 7
click at [540, 273] on div "40" at bounding box center [539, 275] width 17 height 7
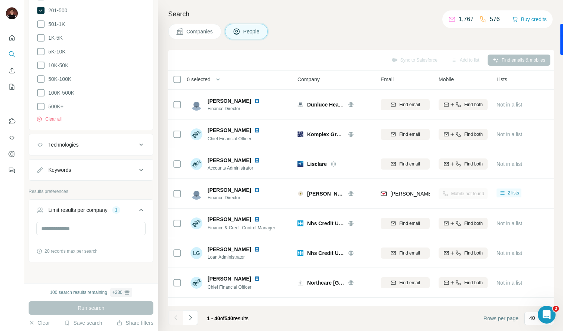
scroll to position [971, 0]
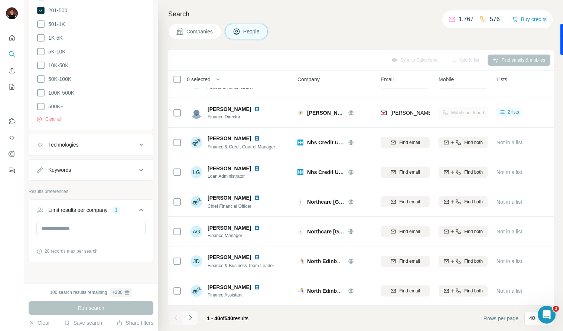
click at [191, 320] on icon "Navigate to next page" at bounding box center [190, 317] width 7 height 7
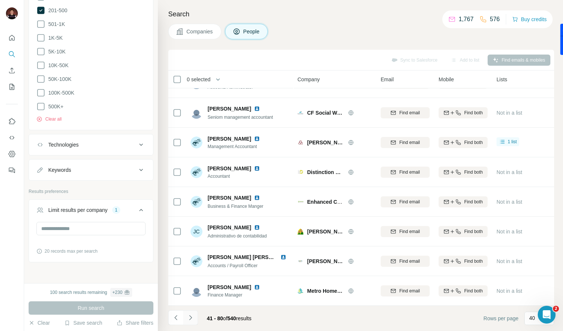
click at [191, 317] on icon "Navigate to next page" at bounding box center [190, 317] width 3 height 5
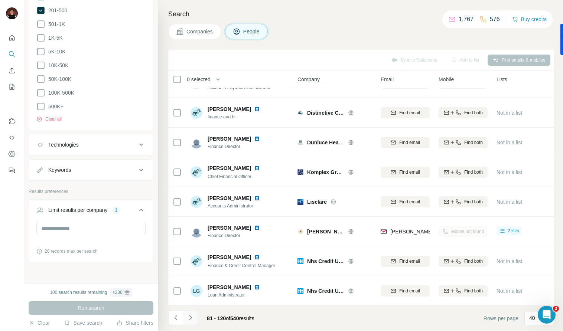
click at [189, 317] on icon "Navigate to next page" at bounding box center [190, 317] width 7 height 7
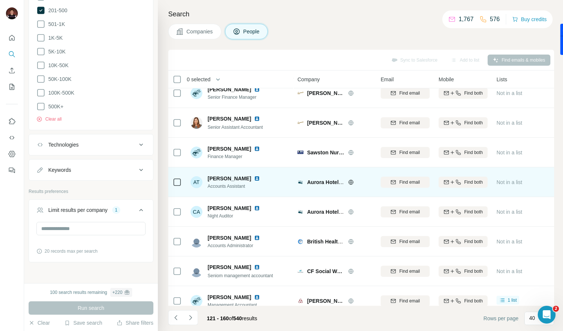
scroll to position [925, 0]
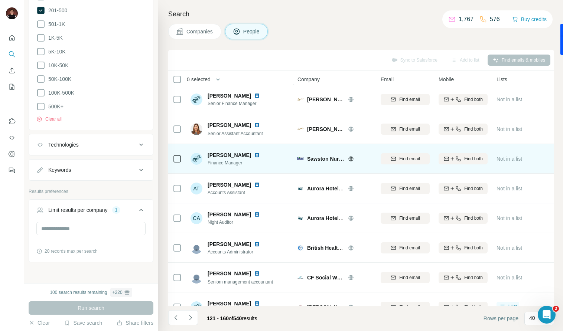
click at [318, 159] on span "Sawston Nursery" at bounding box center [325, 158] width 37 height 7
click at [254, 156] on img at bounding box center [257, 155] width 6 height 6
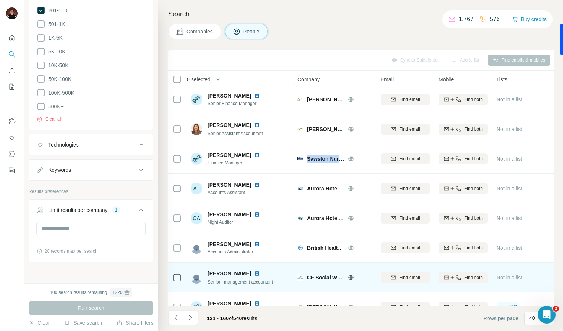
drag, startPoint x: 192, startPoint y: 319, endPoint x: 228, endPoint y: 289, distance: 47.0
click at [228, 289] on div "Sync to Salesforce Add to list Find emails & mobiles 0 selected People Company …" at bounding box center [361, 191] width 386 height 282
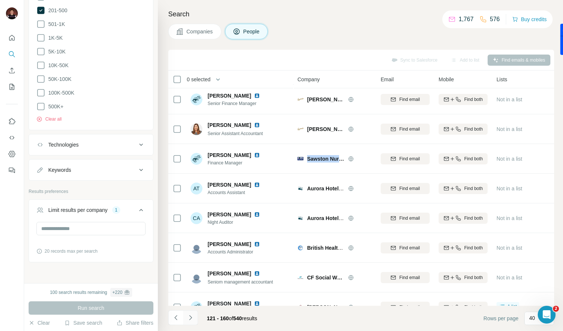
click at [187, 320] on icon "Navigate to next page" at bounding box center [190, 317] width 7 height 7
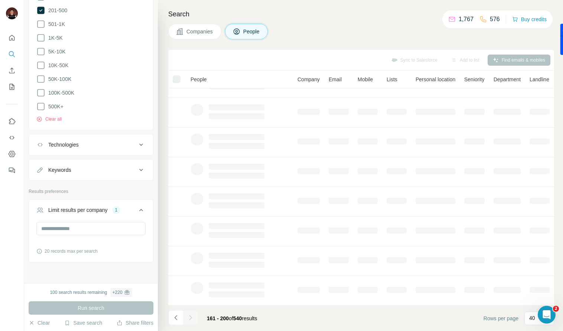
scroll to position [80, 0]
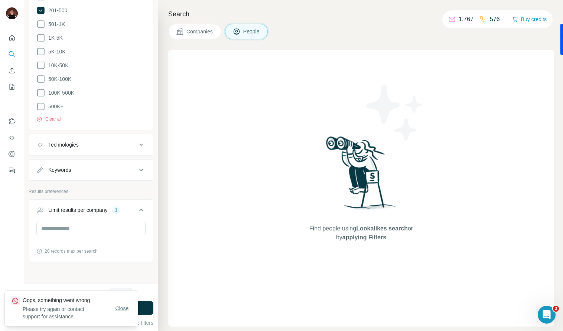
click at [113, 307] on button "Close" at bounding box center [122, 308] width 24 height 13
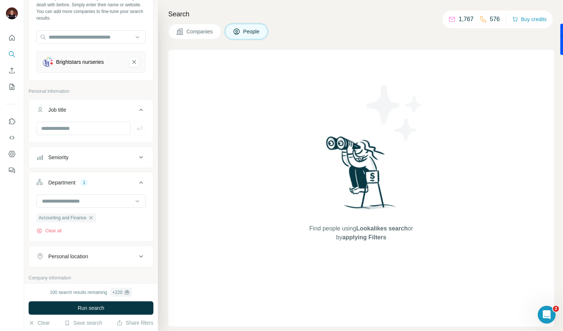
scroll to position [0, 0]
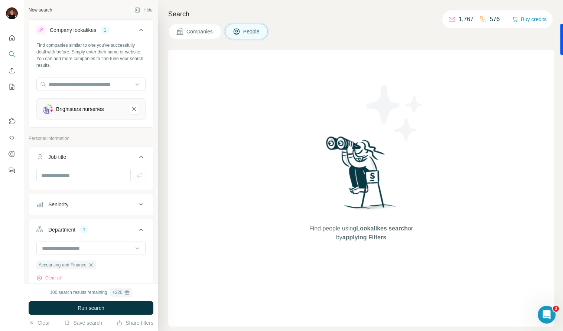
click at [83, 110] on div "Brightstars nurseries" at bounding box center [80, 109] width 48 height 7
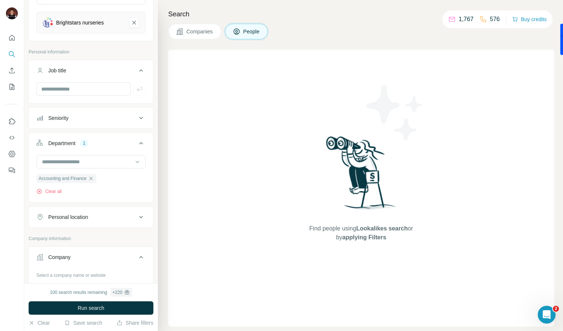
scroll to position [87, 0]
click at [101, 310] on span "Run search" at bounding box center [91, 308] width 27 height 7
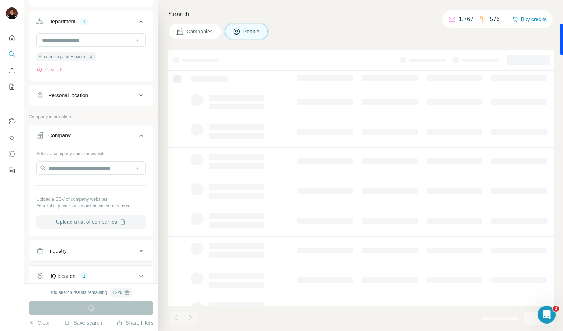
scroll to position [279, 0]
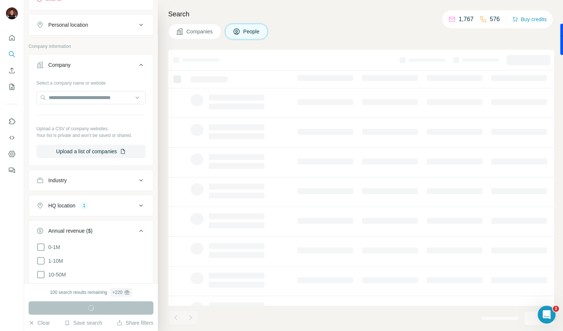
click at [77, 186] on button "Industry" at bounding box center [91, 181] width 124 height 18
click at [77, 199] on input at bounding box center [87, 199] width 92 height 8
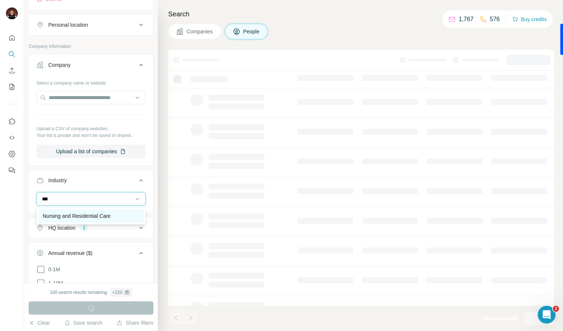
type input "***"
click at [97, 217] on p "Nursing and Residential Care" at bounding box center [77, 216] width 68 height 7
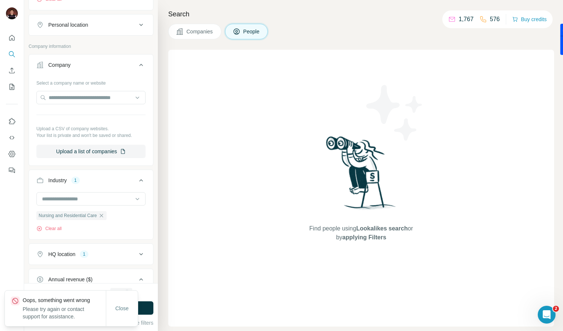
click at [116, 316] on div "Close" at bounding box center [122, 309] width 32 height 36
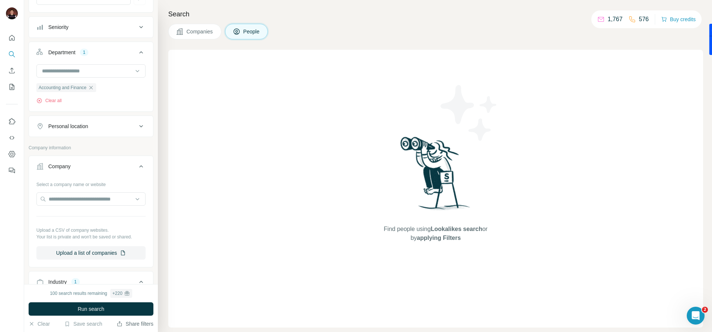
scroll to position [178, 0]
drag, startPoint x: 104, startPoint y: 310, endPoint x: 112, endPoint y: 311, distance: 8.7
click at [103, 309] on span "Run search" at bounding box center [91, 308] width 27 height 7
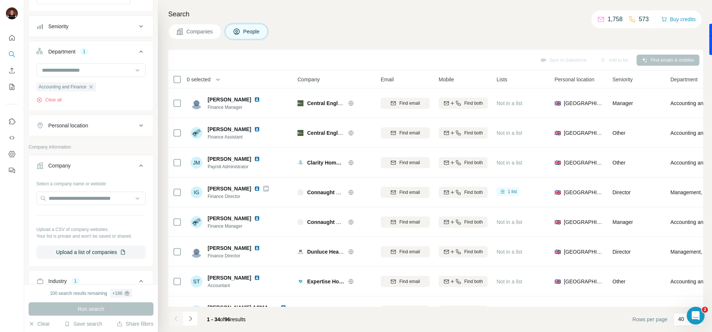
click at [189, 315] on icon "Navigate to next page" at bounding box center [190, 318] width 7 height 7
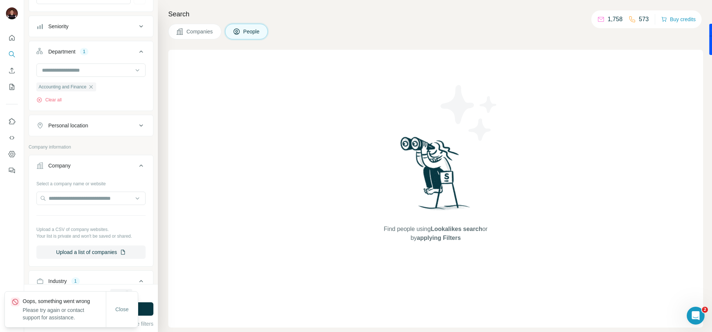
drag, startPoint x: 123, startPoint y: 305, endPoint x: 124, endPoint y: 301, distance: 3.9
click at [125, 304] on button "Close" at bounding box center [122, 309] width 24 height 13
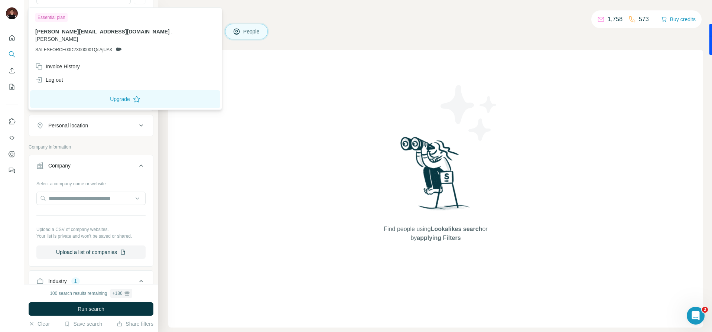
click at [255, 113] on div "Find people using Lookalikes search or by applying Filters" at bounding box center [435, 189] width 535 height 278
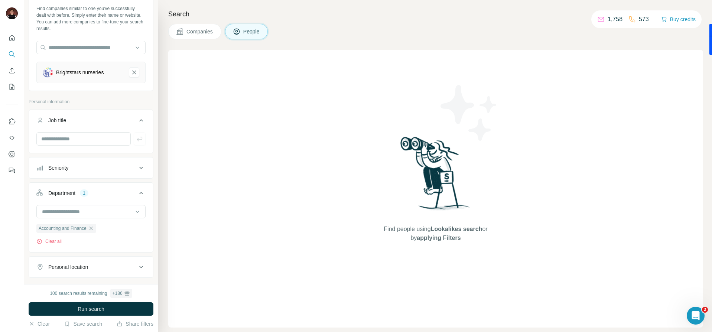
scroll to position [0, 0]
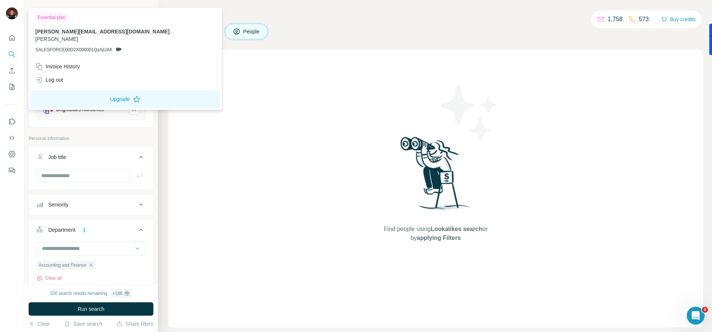
click at [263, 111] on div "Find people using Lookalikes search or by applying Filters" at bounding box center [435, 189] width 535 height 278
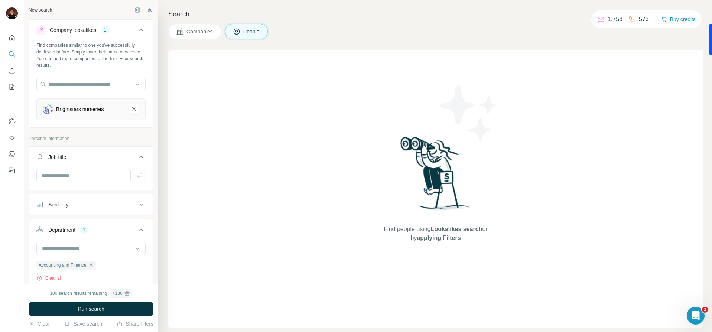
drag, startPoint x: 241, startPoint y: 132, endPoint x: 233, endPoint y: 129, distance: 9.2
click at [239, 131] on div "Find people using Lookalikes search or by applying Filters" at bounding box center [435, 189] width 535 height 278
